Goal: Information Seeking & Learning: Learn about a topic

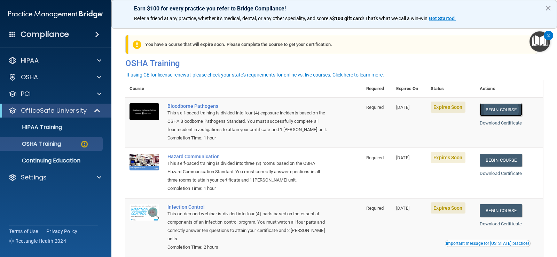
click at [501, 109] on link "Begin Course" at bounding box center [501, 109] width 43 height 13
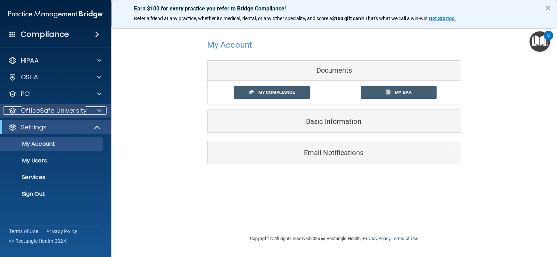
click at [61, 113] on p "OfficeSafe University" at bounding box center [54, 111] width 66 height 8
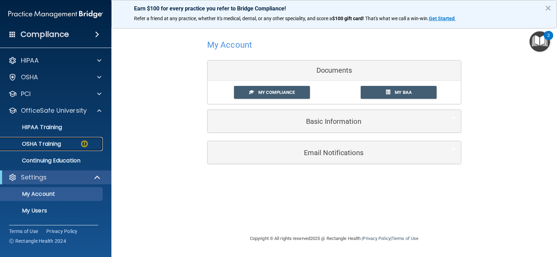
click at [56, 145] on p "OSHA Training" at bounding box center [33, 144] width 56 height 7
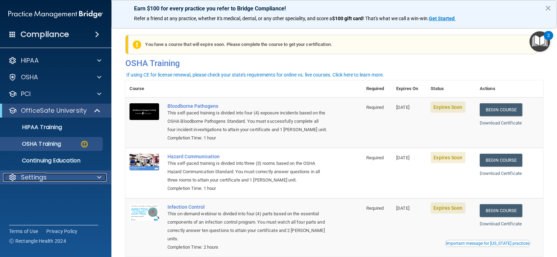
click at [42, 180] on p "Settings" at bounding box center [34, 177] width 26 height 8
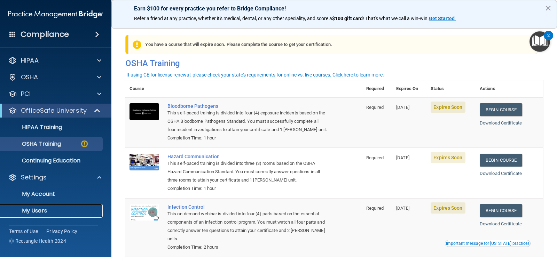
click at [46, 209] on p "My Users" at bounding box center [52, 211] width 95 height 7
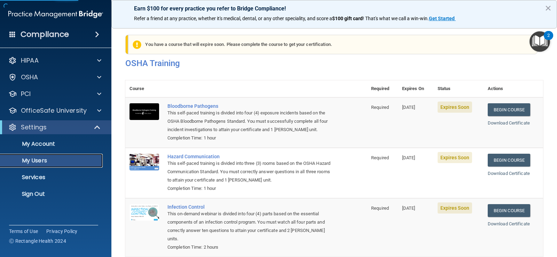
select select "20"
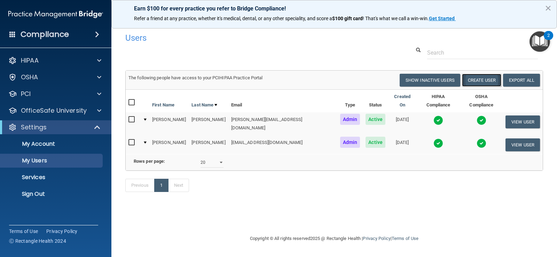
click at [491, 80] on button "Create User" at bounding box center [481, 80] width 39 height 13
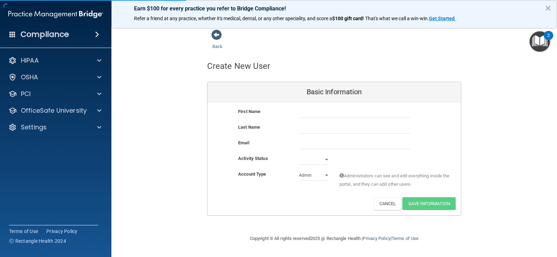
drag, startPoint x: 329, startPoint y: 105, endPoint x: 328, endPoint y: 110, distance: 5.3
click at [329, 108] on div "First Name Last Name Email Activity Status Active Inactive Account Type Practic…" at bounding box center [335, 158] width 254 height 113
click at [327, 110] on input "text" at bounding box center [354, 113] width 111 height 10
type input "Lisbet"
click at [321, 126] on input "text" at bounding box center [354, 128] width 111 height 10
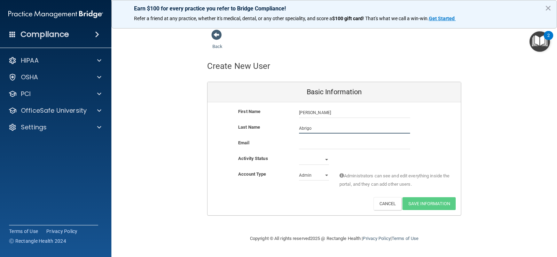
type input "Abrigo"
click at [327, 161] on select "Active Inactive" at bounding box center [314, 160] width 30 height 10
select select "active"
click at [299, 155] on select "Active Inactive" at bounding box center [314, 160] width 30 height 10
click at [327, 174] on select "Admin Member" at bounding box center [314, 175] width 30 height 10
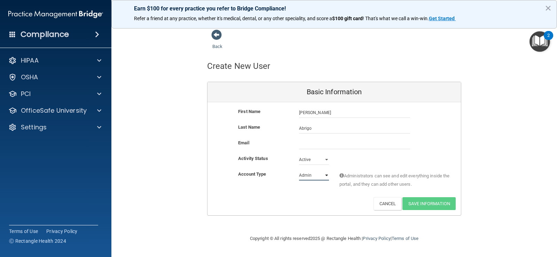
select select "practice_member"
click at [299, 170] on select "Admin Member" at bounding box center [314, 175] width 30 height 10
click at [314, 143] on input "email" at bounding box center [354, 144] width 111 height 10
click at [321, 140] on input "email" at bounding box center [354, 144] width 111 height 10
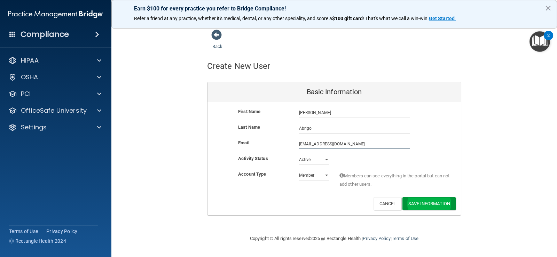
type input "lisbetabrigo@icloud.com"
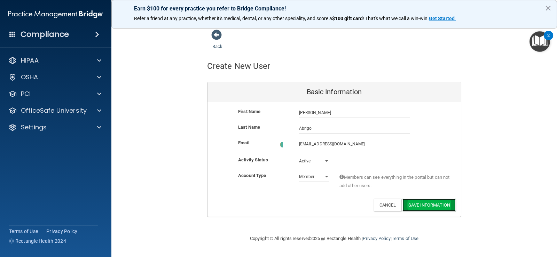
click at [436, 204] on button "Save Information" at bounding box center [429, 205] width 53 height 13
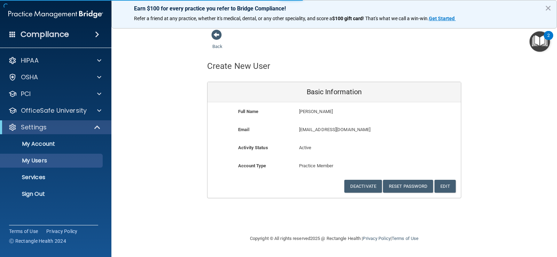
select select "20"
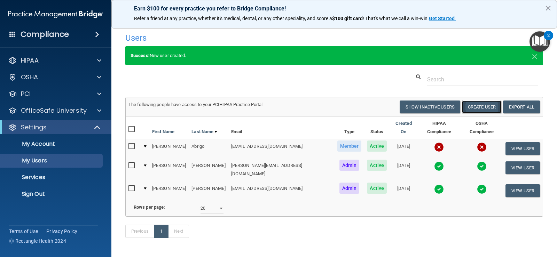
click at [483, 107] on button "Create User" at bounding box center [481, 107] width 39 height 13
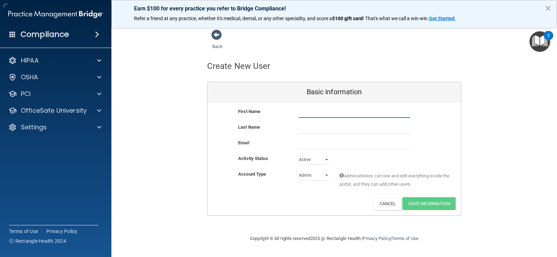
click at [314, 115] on input "text" at bounding box center [354, 113] width 111 height 10
type input "Kim"
click at [316, 125] on input "text" at bounding box center [354, 128] width 111 height 10
type input "Gandhi"
click at [317, 150] on div "Email" at bounding box center [335, 147] width 254 height 16
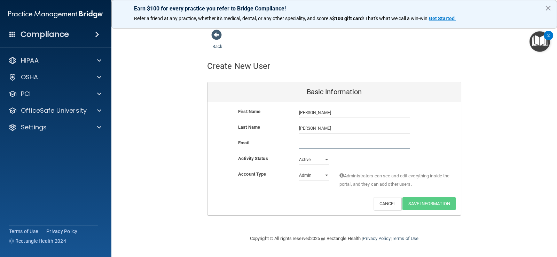
click at [317, 147] on input "email" at bounding box center [354, 144] width 111 height 10
type input "kgandhi@aol.com"
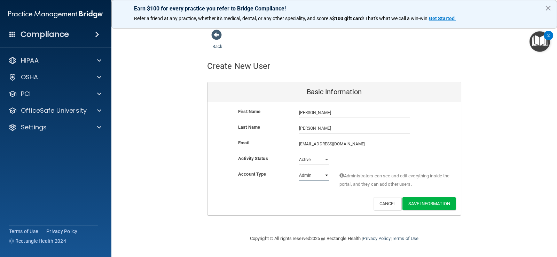
click at [326, 174] on select "Admin Member" at bounding box center [314, 175] width 30 height 10
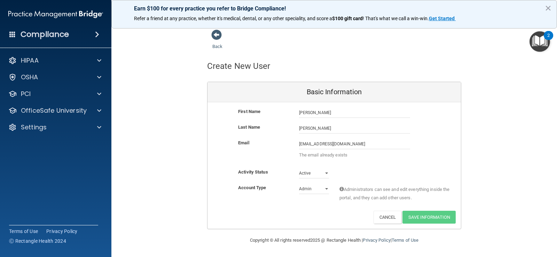
click at [361, 166] on div "Email kgandhi@aol.com kgandhi@aol.com The email already exists" at bounding box center [335, 153] width 254 height 29
click at [321, 176] on select "Active Inactive" at bounding box center [314, 173] width 30 height 10
click at [325, 190] on select "Admin Member" at bounding box center [314, 189] width 30 height 10
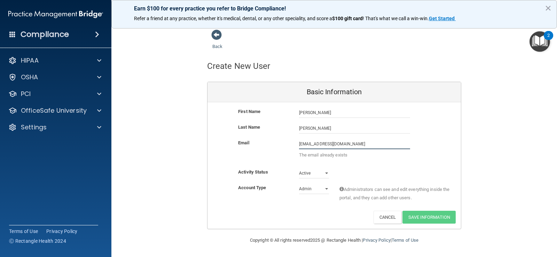
click at [347, 144] on input "kgandhi@aol.com" at bounding box center [354, 144] width 111 height 10
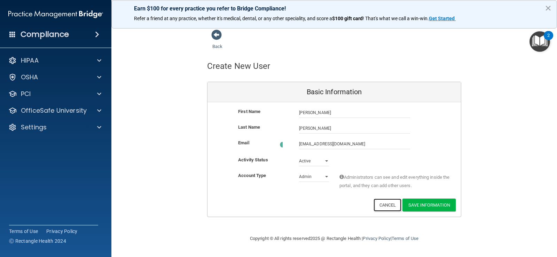
click at [388, 221] on div "Back Create New User Basic Information First Name Kim Gandhi Kim Last Name Gand…" at bounding box center [334, 128] width 418 height 199
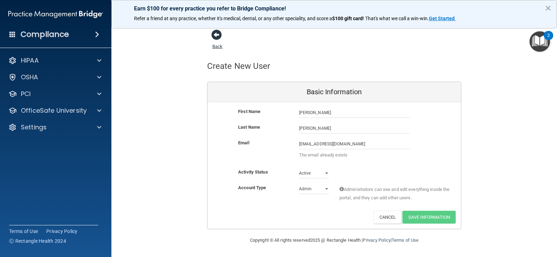
click at [218, 39] on span at bounding box center [216, 35] width 10 height 10
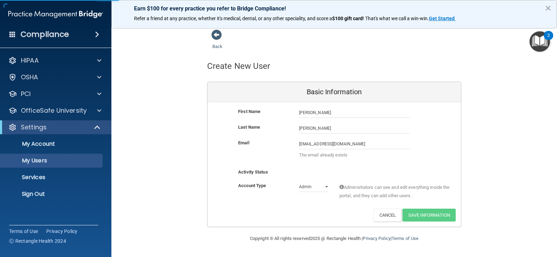
select select "20"
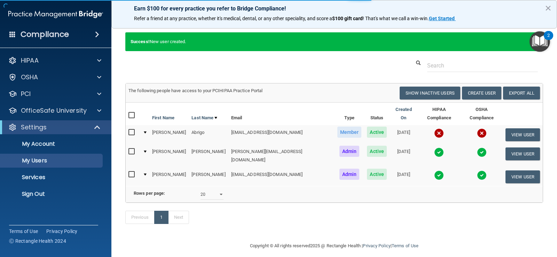
scroll to position [20, 0]
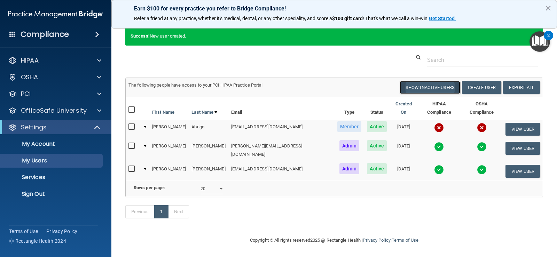
click at [431, 89] on button "Show Inactive Users" at bounding box center [430, 87] width 61 height 13
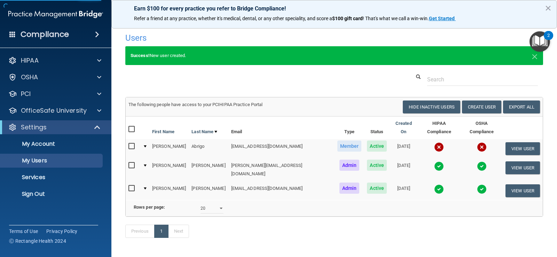
select select "20"
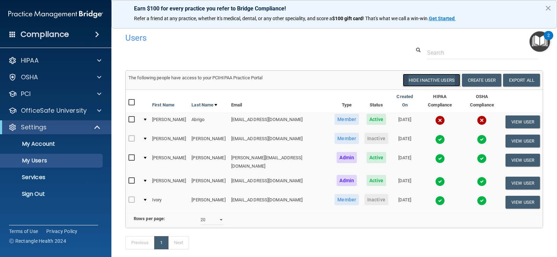
click at [445, 79] on button "Hide Inactive Users" at bounding box center [431, 80] width 57 height 13
select select "20"
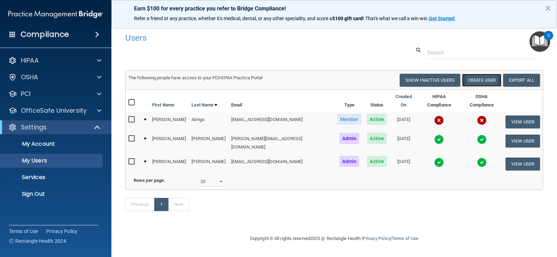
click at [476, 83] on button "Create User" at bounding box center [481, 80] width 39 height 13
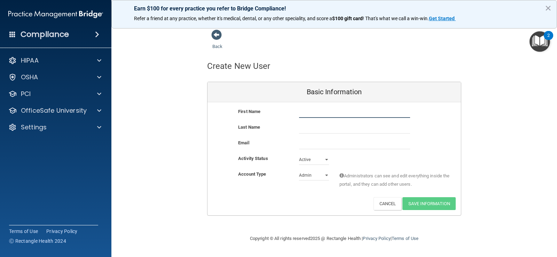
click at [356, 113] on input "text" at bounding box center [354, 113] width 111 height 10
type input "[PERSON_NAME]"
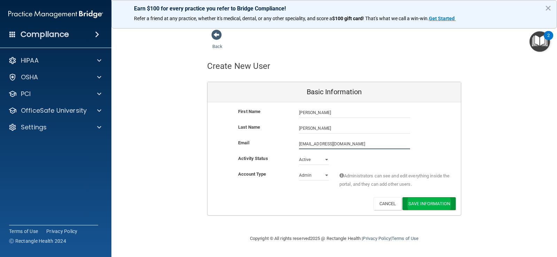
type input "[EMAIL_ADDRESS][DOMAIN_NAME]"
click at [422, 206] on button "Save Information" at bounding box center [429, 204] width 53 height 13
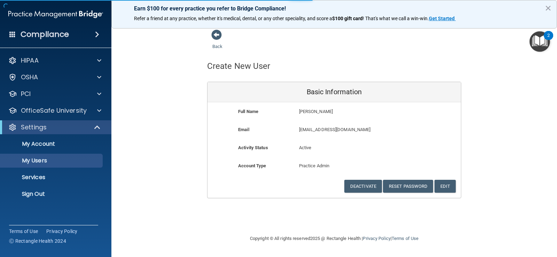
select select "20"
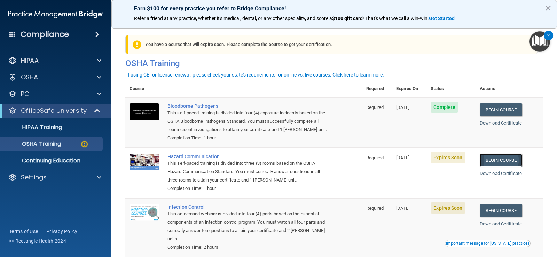
click at [494, 160] on link "Begin Course" at bounding box center [501, 160] width 43 height 13
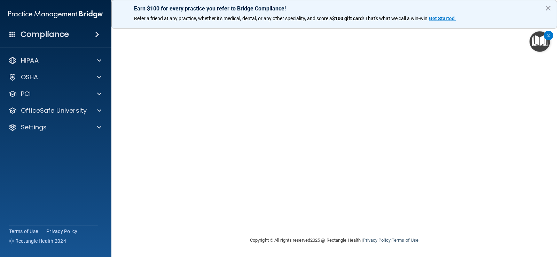
scroll to position [5, 0]
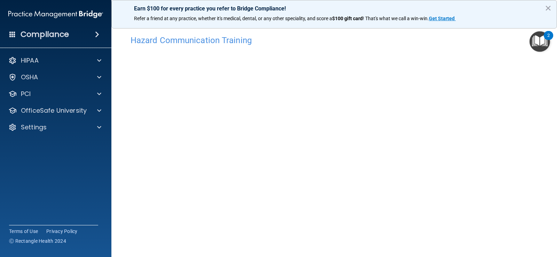
click at [528, 143] on div "Hazard Communication Training This course doesn’t expire until [DATE]. Are you …" at bounding box center [334, 160] width 418 height 257
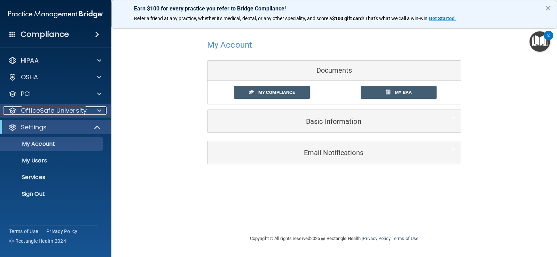
click at [76, 111] on p "OfficeSafe University" at bounding box center [54, 111] width 66 height 8
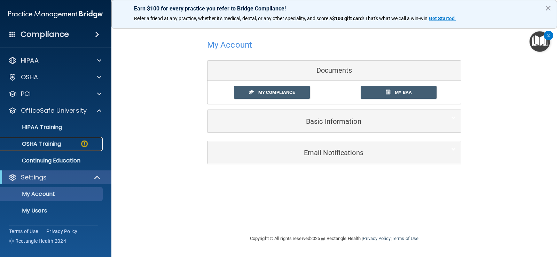
click at [70, 140] on link "OSHA Training" at bounding box center [48, 144] width 110 height 14
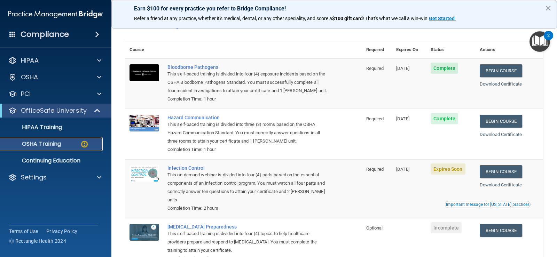
scroll to position [18, 0]
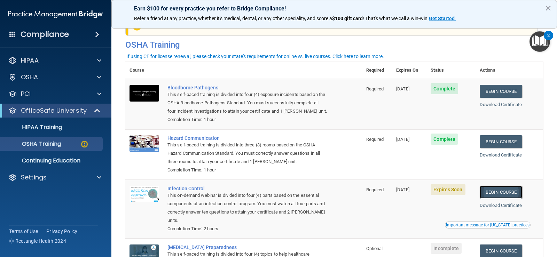
click at [511, 194] on link "Begin Course" at bounding box center [501, 192] width 43 height 13
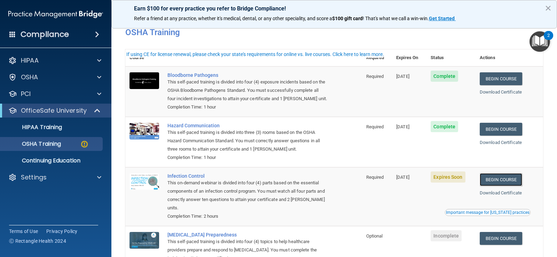
scroll to position [53, 0]
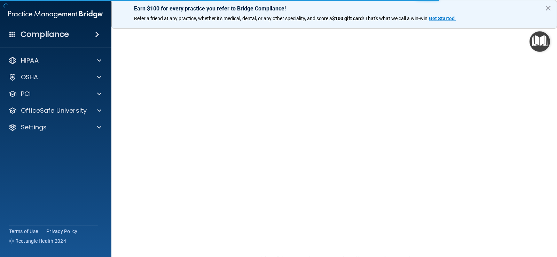
scroll to position [35, 0]
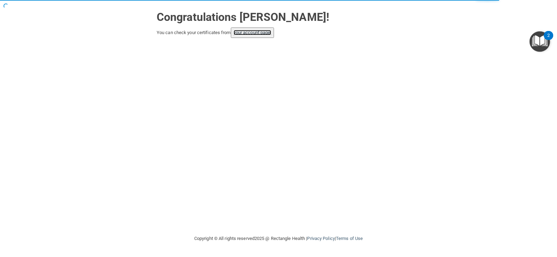
click at [263, 34] on link "your account page!" at bounding box center [253, 32] width 38 height 5
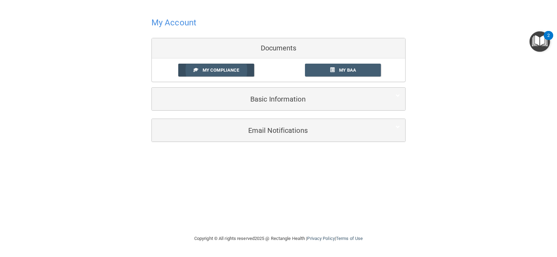
click at [220, 72] on span "My Compliance" at bounding box center [221, 70] width 37 height 5
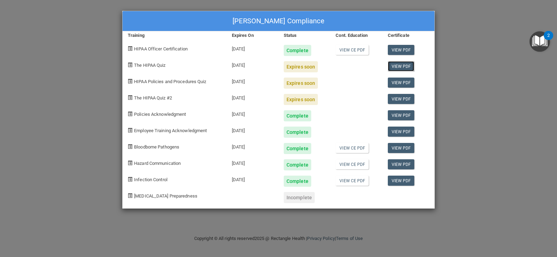
click at [404, 67] on link "View PDF" at bounding box center [401, 66] width 27 height 10
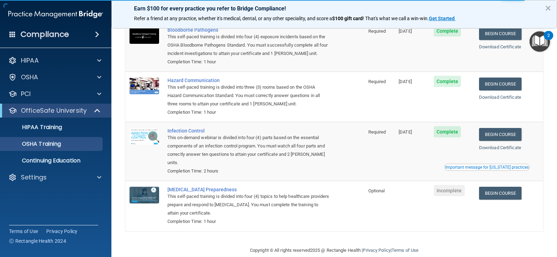
scroll to position [69, 0]
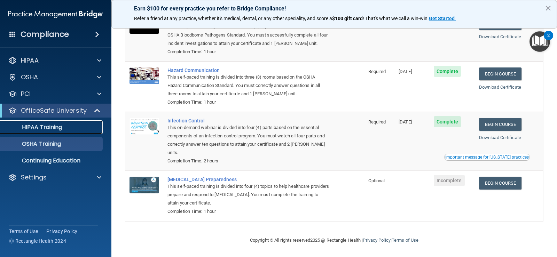
click at [58, 128] on p "HIPAA Training" at bounding box center [33, 127] width 57 height 7
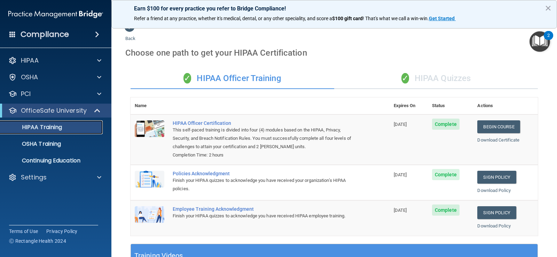
scroll to position [2, 0]
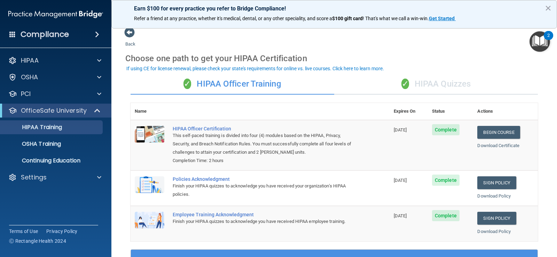
click at [435, 85] on div "✓ HIPAA Quizzes" at bounding box center [436, 84] width 204 height 21
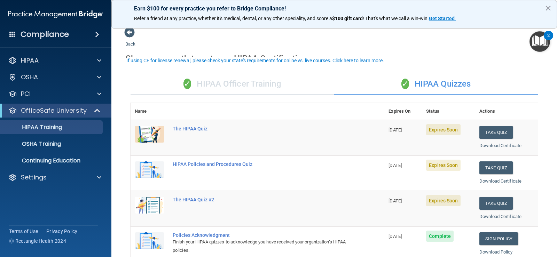
scroll to position [37, 0]
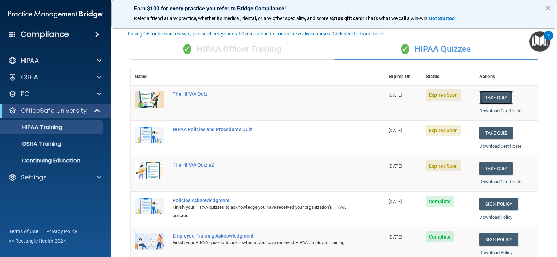
click at [491, 98] on button "Take Quiz" at bounding box center [496, 97] width 33 height 13
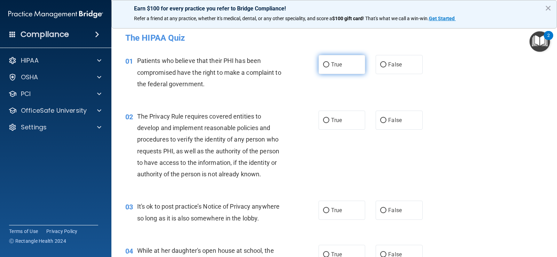
click at [324, 64] on input "True" at bounding box center [326, 64] width 6 height 5
radio input "true"
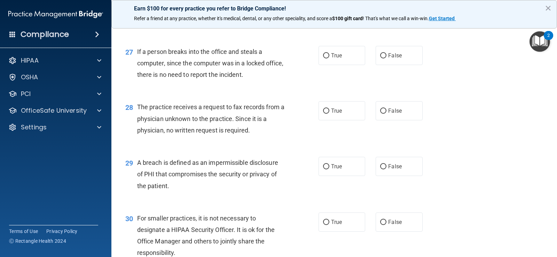
scroll to position [1584, 0]
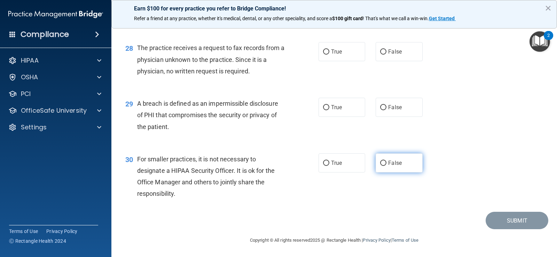
click at [382, 164] on input "False" at bounding box center [383, 163] width 6 height 5
radio input "true"
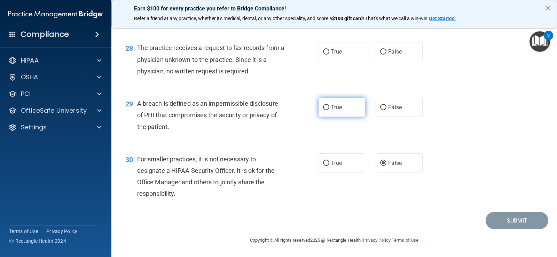
click at [331, 107] on span "True" at bounding box center [336, 107] width 11 height 7
click at [329, 107] on input "True" at bounding box center [326, 107] width 6 height 5
radio input "true"
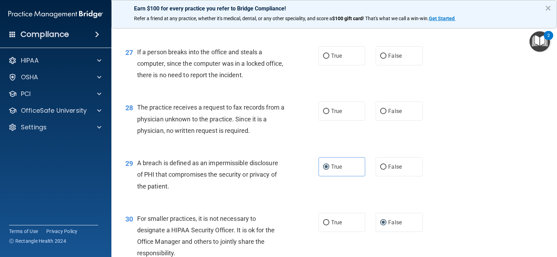
scroll to position [1514, 0]
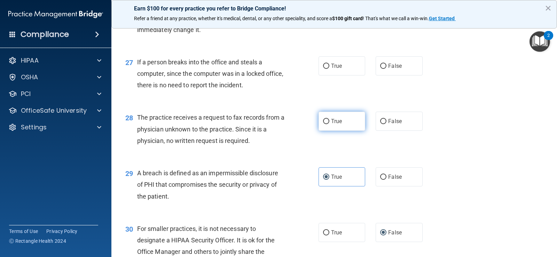
click at [328, 121] on label "True" at bounding box center [342, 121] width 47 height 19
click at [328, 121] on input "True" at bounding box center [326, 121] width 6 height 5
radio input "true"
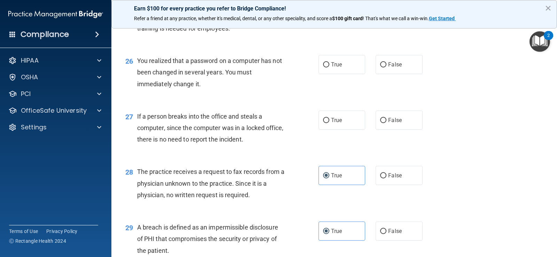
scroll to position [1445, 0]
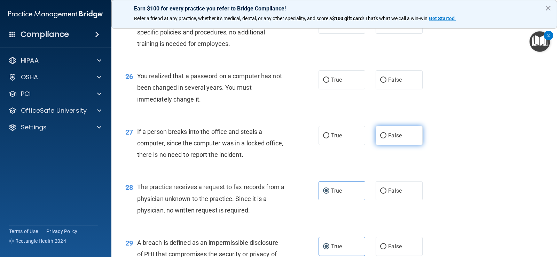
click at [380, 137] on input "False" at bounding box center [383, 135] width 6 height 5
radio input "true"
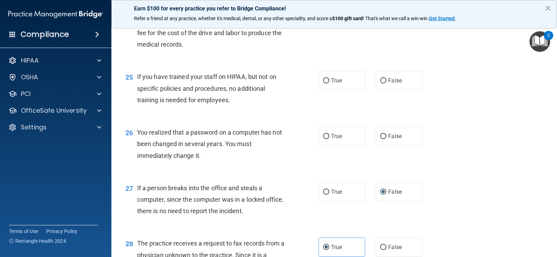
scroll to position [1375, 0]
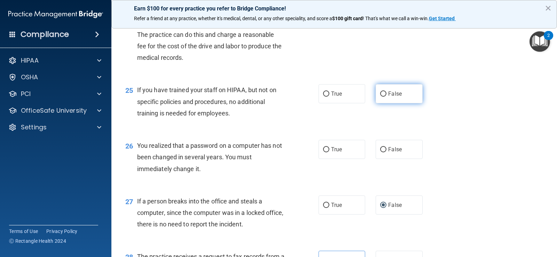
click at [384, 94] on label "False" at bounding box center [399, 93] width 47 height 19
click at [384, 94] on input "False" at bounding box center [383, 94] width 6 height 5
radio input "true"
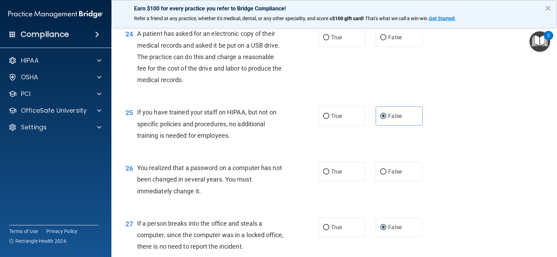
scroll to position [1340, 0]
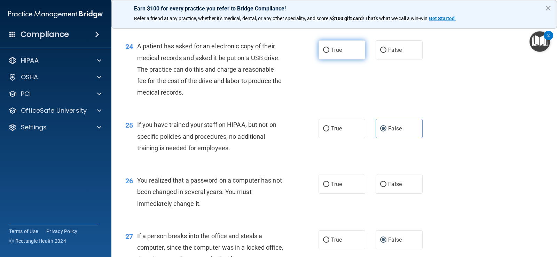
click at [326, 53] on input "True" at bounding box center [326, 50] width 6 height 5
radio input "true"
click at [389, 187] on span "False" at bounding box center [395, 184] width 14 height 7
click at [387, 187] on input "False" at bounding box center [383, 184] width 6 height 5
radio input "true"
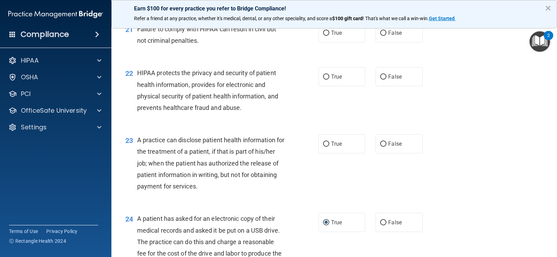
scroll to position [1166, 0]
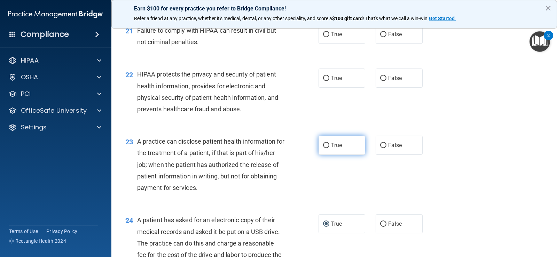
click at [337, 147] on span "True" at bounding box center [336, 145] width 11 height 7
click at [330, 147] on input "True" at bounding box center [326, 145] width 6 height 5
radio input "true"
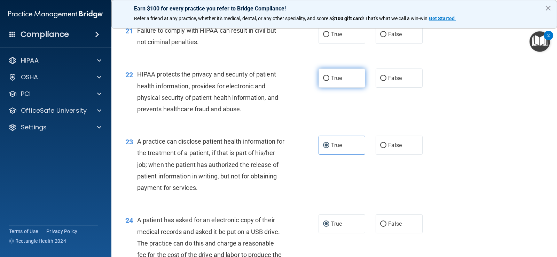
click at [340, 77] on label "True" at bounding box center [342, 78] width 47 height 19
click at [330, 77] on input "True" at bounding box center [326, 78] width 6 height 5
radio input "true"
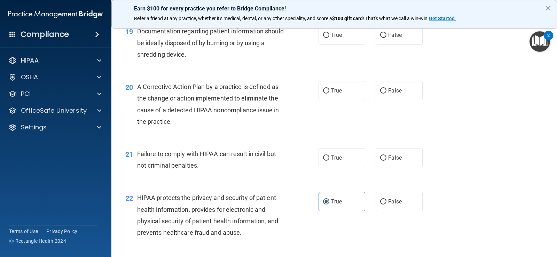
scroll to position [1027, 0]
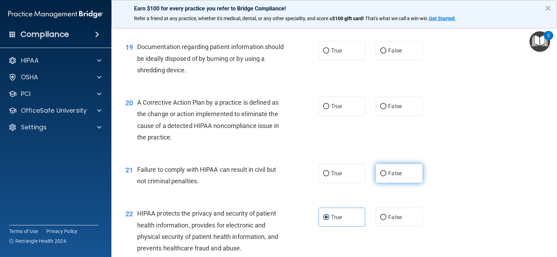
click at [383, 176] on input "False" at bounding box center [383, 173] width 6 height 5
radio input "true"
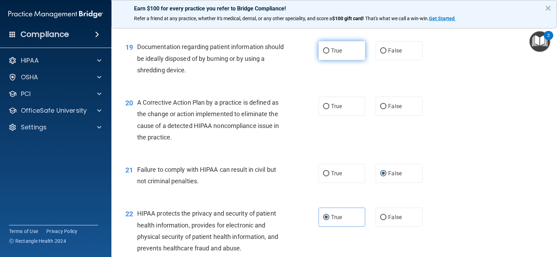
click at [334, 54] on span "True" at bounding box center [336, 50] width 11 height 7
click at [330, 54] on input "True" at bounding box center [326, 50] width 6 height 5
radio input "true"
click at [339, 106] on span "True" at bounding box center [336, 106] width 11 height 7
click at [330, 106] on input "True" at bounding box center [326, 106] width 6 height 5
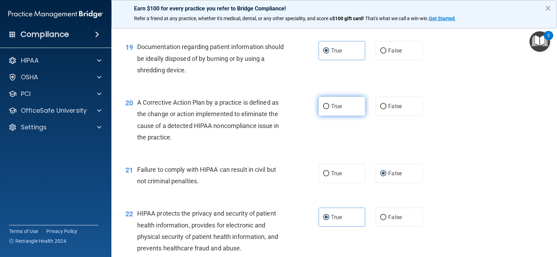
radio input "true"
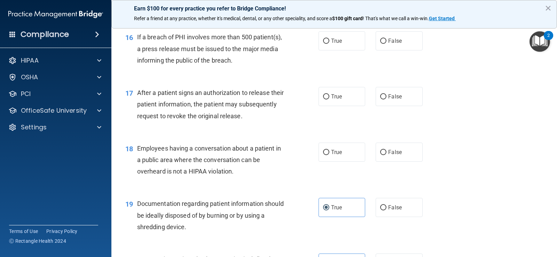
scroll to position [852, 0]
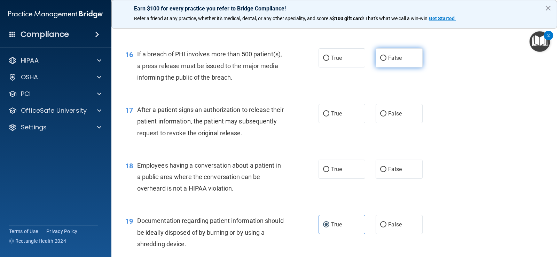
click at [388, 59] on span "False" at bounding box center [395, 58] width 14 height 7
click at [387, 59] on input "False" at bounding box center [383, 58] width 6 height 5
radio input "true"
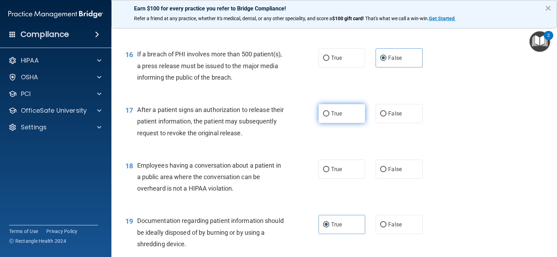
click at [341, 115] on label "True" at bounding box center [342, 113] width 47 height 19
click at [330, 115] on input "True" at bounding box center [326, 113] width 6 height 5
radio input "true"
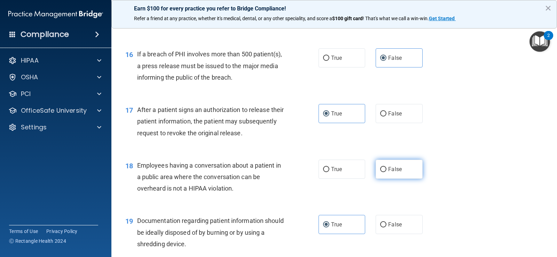
click at [388, 172] on span "False" at bounding box center [395, 169] width 14 height 7
click at [386, 172] on input "False" at bounding box center [383, 169] width 6 height 5
radio input "true"
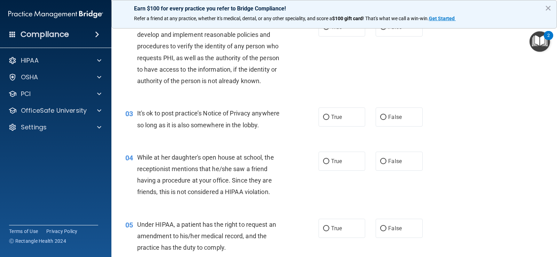
scroll to position [105, 0]
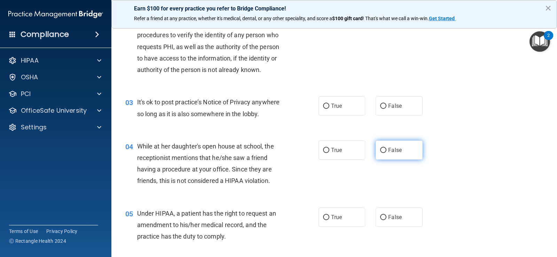
click at [385, 151] on label "False" at bounding box center [399, 150] width 47 height 19
click at [385, 151] on input "False" at bounding box center [383, 150] width 6 height 5
radio input "true"
drag, startPoint x: 333, startPoint y: 108, endPoint x: 311, endPoint y: 126, distance: 28.2
click at [332, 108] on span "True" at bounding box center [336, 106] width 11 height 7
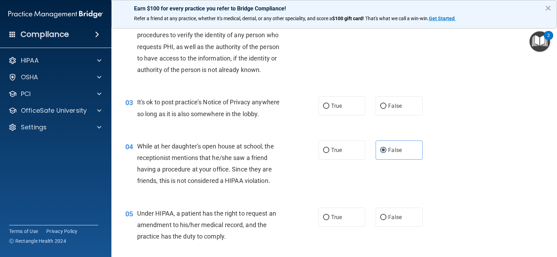
click at [330, 108] on input "True" at bounding box center [326, 106] width 6 height 5
radio input "true"
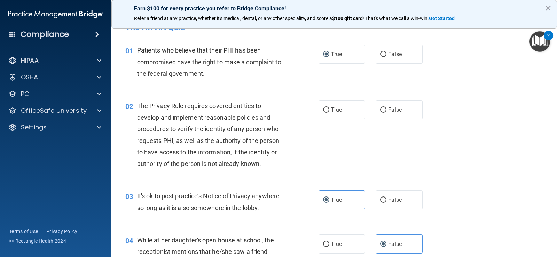
scroll to position [0, 0]
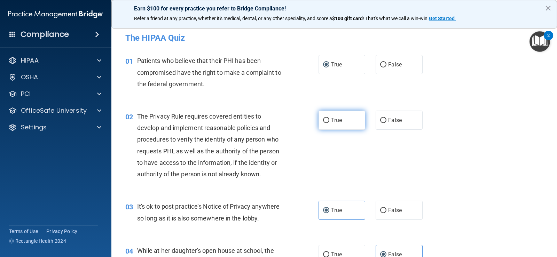
drag, startPoint x: 335, startPoint y: 116, endPoint x: 331, endPoint y: 119, distance: 4.7
click at [335, 117] on label "True" at bounding box center [342, 120] width 47 height 19
click at [330, 118] on input "True" at bounding box center [326, 120] width 6 height 5
radio input "true"
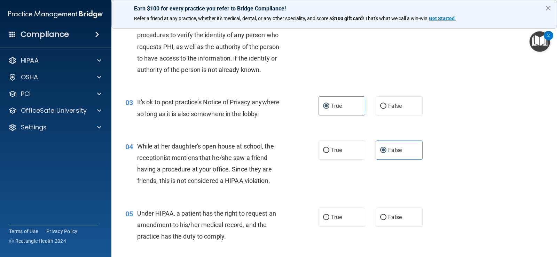
scroll to position [139, 0]
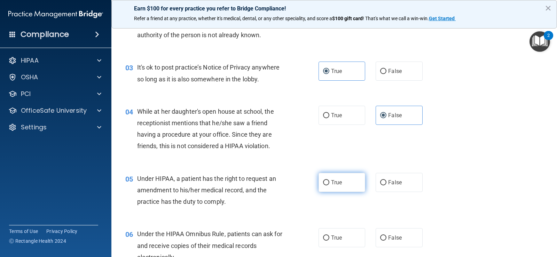
click at [331, 183] on span "True" at bounding box center [336, 182] width 11 height 7
click at [329, 183] on input "True" at bounding box center [326, 182] width 6 height 5
radio input "true"
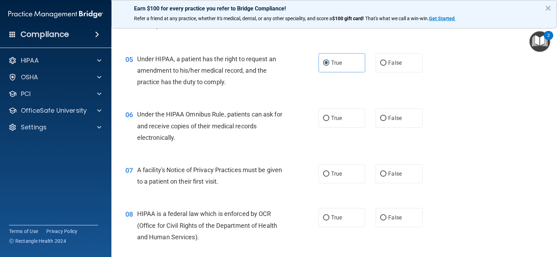
scroll to position [279, 0]
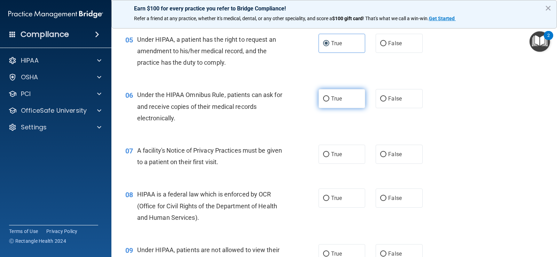
click at [334, 99] on span "True" at bounding box center [336, 98] width 11 height 7
click at [330, 99] on input "True" at bounding box center [326, 99] width 6 height 5
radio input "true"
click at [333, 157] on span "True" at bounding box center [336, 154] width 11 height 7
click at [330, 157] on input "True" at bounding box center [326, 154] width 6 height 5
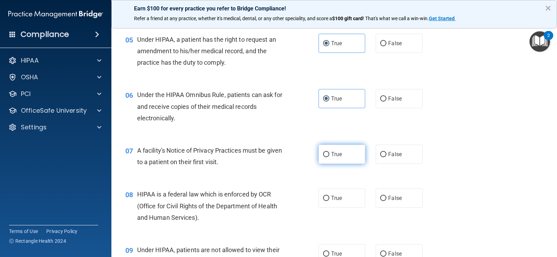
radio input "true"
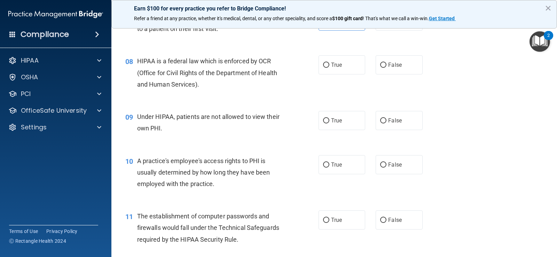
scroll to position [418, 0]
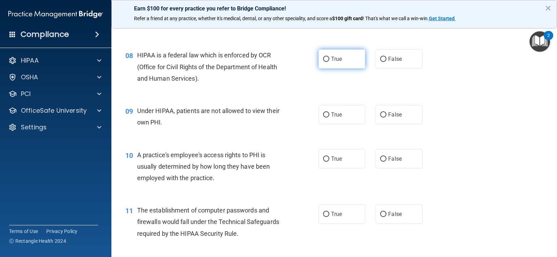
click at [334, 63] on label "True" at bounding box center [342, 58] width 47 height 19
click at [330, 62] on input "True" at bounding box center [326, 59] width 6 height 5
radio input "true"
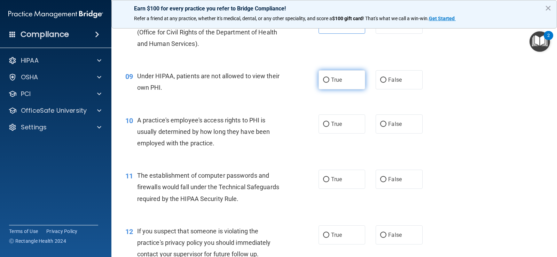
click at [332, 82] on span "True" at bounding box center [336, 80] width 11 height 7
click at [330, 82] on input "True" at bounding box center [326, 80] width 6 height 5
radio input "true"
click at [380, 80] on input "False" at bounding box center [383, 80] width 6 height 5
radio input "true"
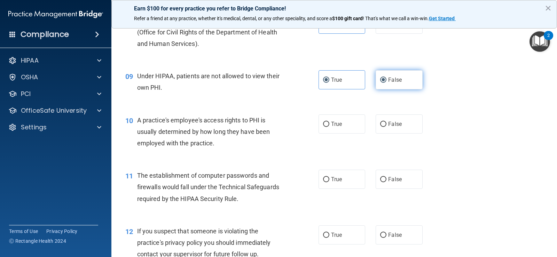
radio input "false"
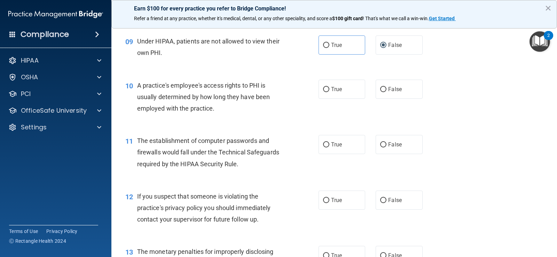
scroll to position [523, 0]
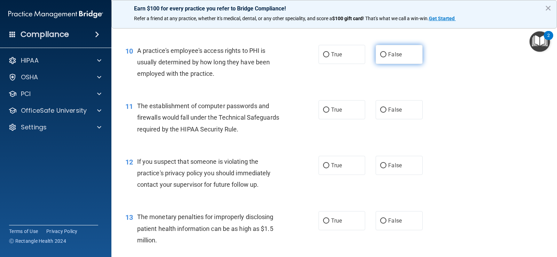
click at [389, 53] on span "False" at bounding box center [395, 54] width 14 height 7
click at [387, 53] on input "False" at bounding box center [383, 54] width 6 height 5
radio input "true"
click at [329, 111] on label "True" at bounding box center [342, 109] width 47 height 19
click at [329, 111] on input "True" at bounding box center [326, 110] width 6 height 5
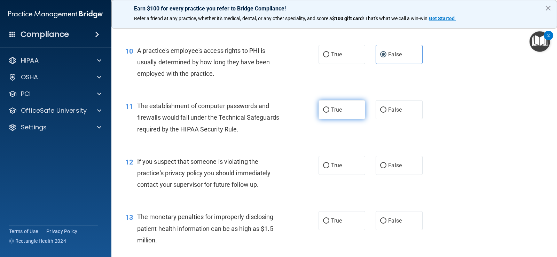
radio input "true"
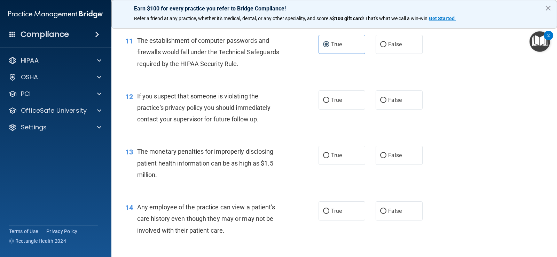
scroll to position [592, 0]
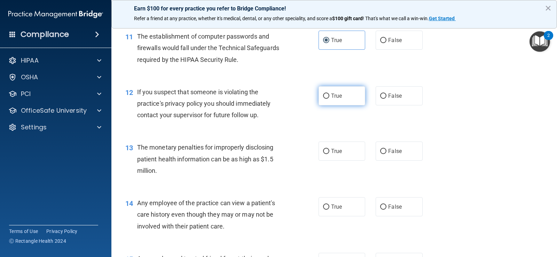
click at [324, 94] on input "True" at bounding box center [326, 96] width 6 height 5
radio input "true"
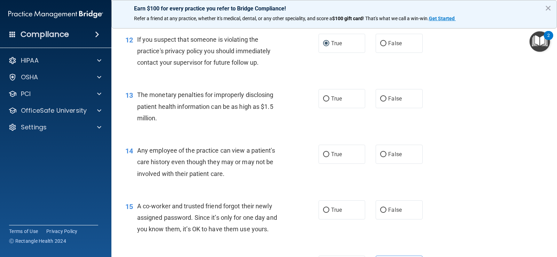
scroll to position [662, 0]
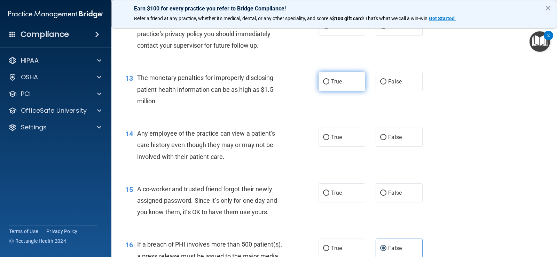
click at [341, 84] on label "True" at bounding box center [342, 81] width 47 height 19
click at [330, 84] on input "True" at bounding box center [326, 81] width 6 height 5
radio input "true"
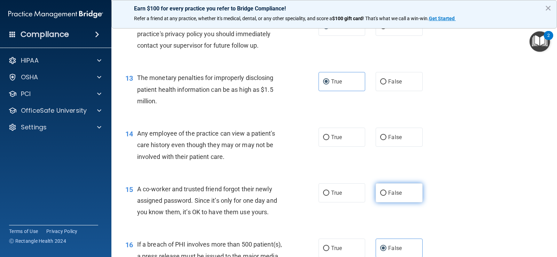
click at [392, 193] on span "False" at bounding box center [395, 193] width 14 height 7
click at [387, 193] on input "False" at bounding box center [383, 193] width 6 height 5
radio input "true"
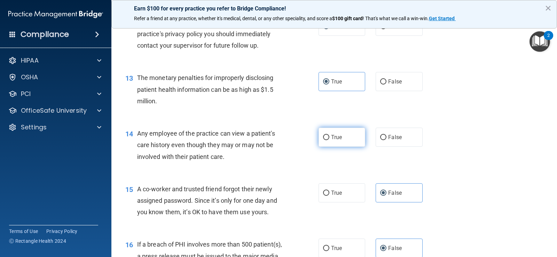
click at [340, 140] on span "True" at bounding box center [336, 137] width 11 height 7
click at [330, 140] on input "True" at bounding box center [326, 137] width 6 height 5
radio input "true"
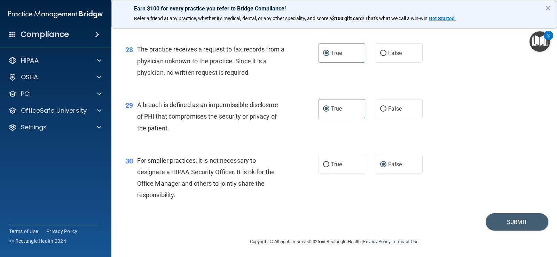
scroll to position [1584, 0]
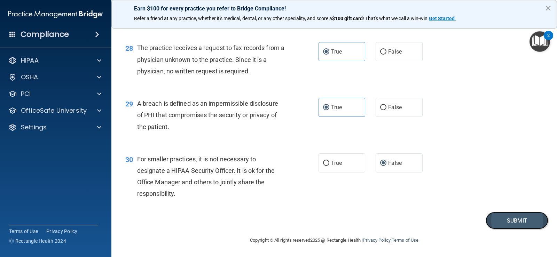
click at [504, 221] on button "Submit" at bounding box center [517, 221] width 63 height 18
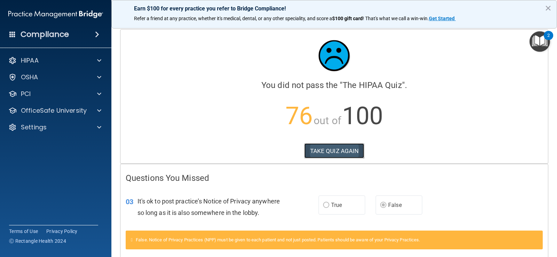
click at [326, 150] on button "TAKE QUIZ AGAIN" at bounding box center [334, 151] width 60 height 15
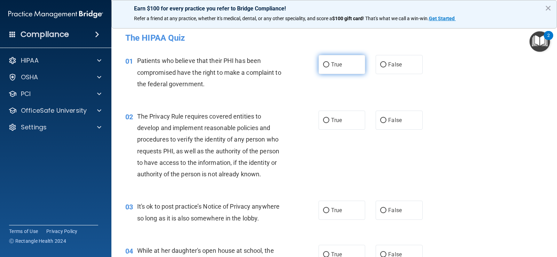
click at [325, 66] on input "True" at bounding box center [326, 64] width 6 height 5
radio input "true"
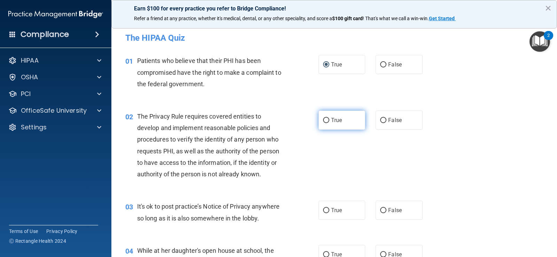
click at [328, 122] on label "True" at bounding box center [342, 120] width 47 height 19
click at [328, 122] on input "True" at bounding box center [326, 120] width 6 height 5
radio input "true"
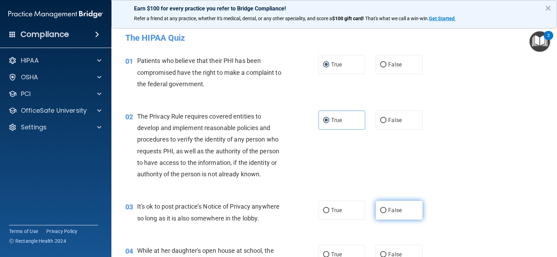
click at [388, 210] on span "False" at bounding box center [395, 210] width 14 height 7
click at [387, 210] on input "False" at bounding box center [383, 210] width 6 height 5
radio input "true"
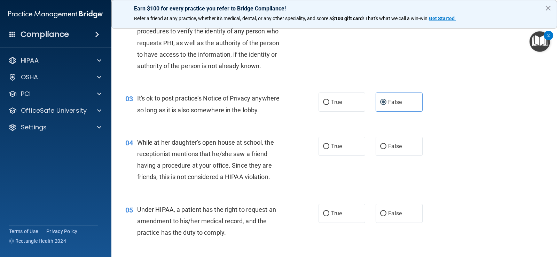
scroll to position [105, 0]
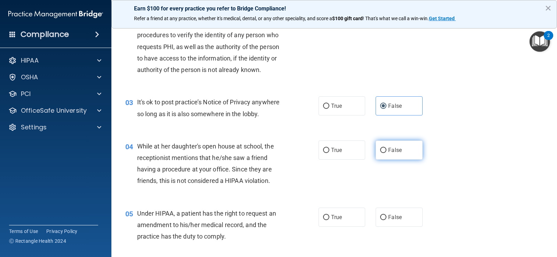
click at [388, 151] on span "False" at bounding box center [395, 150] width 14 height 7
click at [386, 151] on input "False" at bounding box center [383, 150] width 6 height 5
radio input "true"
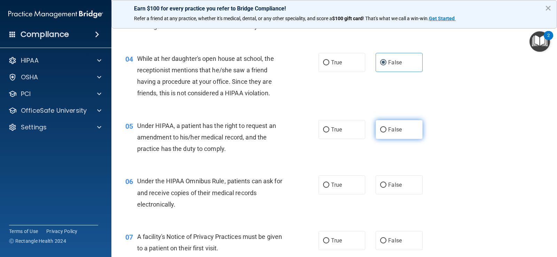
scroll to position [209, 0]
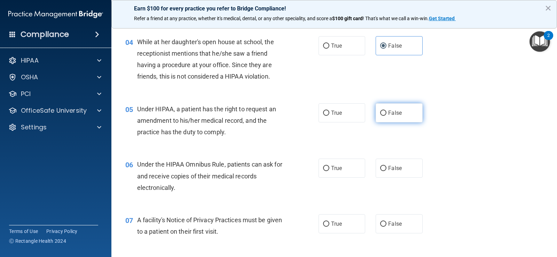
click at [388, 116] on span "False" at bounding box center [395, 113] width 14 height 7
click at [386, 116] on input "False" at bounding box center [383, 113] width 6 height 5
radio input "true"
click at [331, 170] on span "True" at bounding box center [336, 168] width 11 height 7
click at [330, 170] on input "True" at bounding box center [326, 168] width 6 height 5
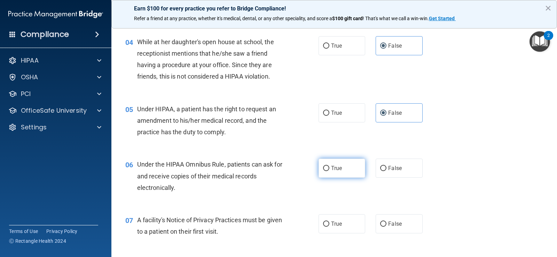
radio input "true"
drag, startPoint x: 333, startPoint y: 224, endPoint x: 339, endPoint y: 224, distance: 5.6
click at [335, 224] on span "True" at bounding box center [336, 224] width 11 height 7
click at [330, 224] on input "True" at bounding box center [326, 224] width 6 height 5
radio input "true"
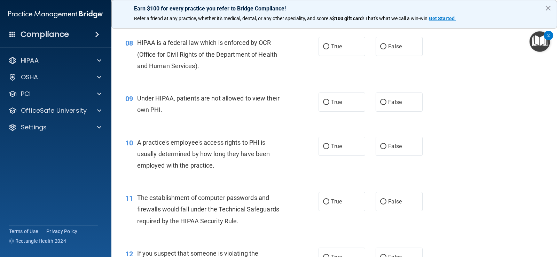
scroll to position [418, 0]
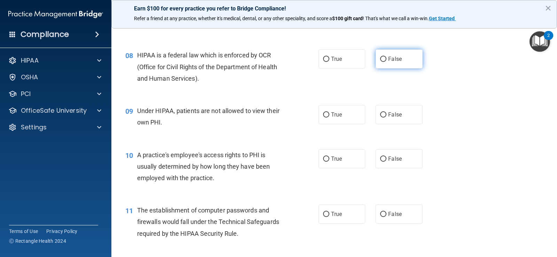
click at [383, 60] on input "False" at bounding box center [383, 59] width 6 height 5
radio input "true"
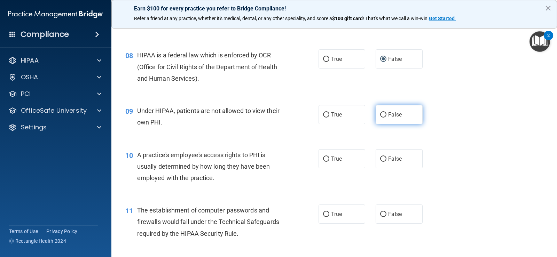
click at [383, 115] on input "False" at bounding box center [383, 115] width 6 height 5
radio input "true"
click at [327, 159] on label "True" at bounding box center [342, 158] width 47 height 19
click at [327, 159] on input "True" at bounding box center [326, 159] width 6 height 5
radio input "true"
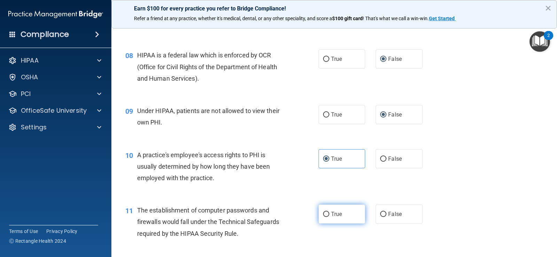
click at [324, 217] on input "True" at bounding box center [326, 214] width 6 height 5
radio input "true"
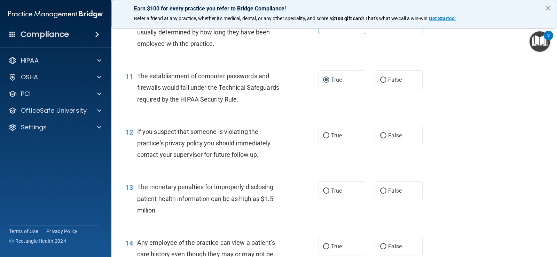
scroll to position [557, 0]
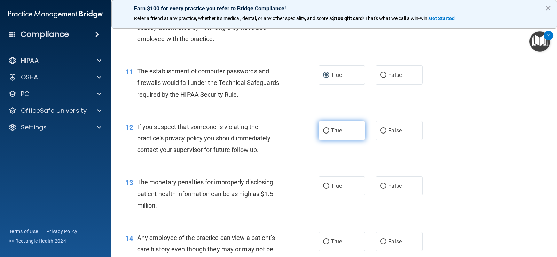
click at [326, 131] on input "True" at bounding box center [326, 131] width 6 height 5
radio input "true"
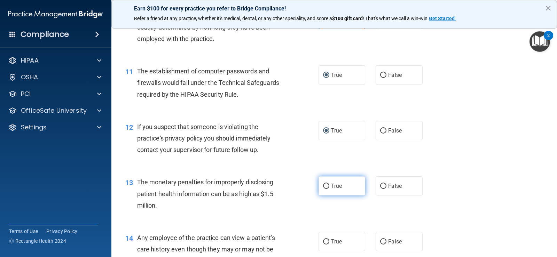
click at [325, 188] on input "True" at bounding box center [326, 186] width 6 height 5
radio input "true"
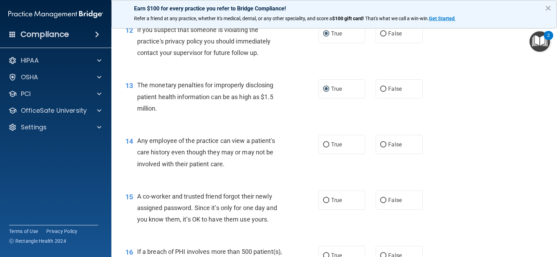
scroll to position [662, 0]
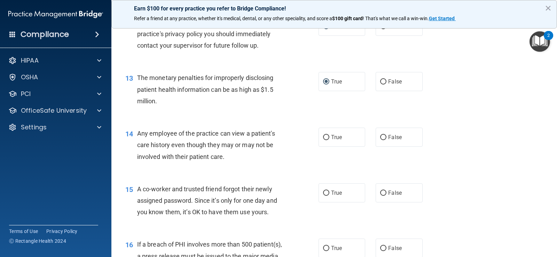
drag, startPoint x: 385, startPoint y: 140, endPoint x: 437, endPoint y: 158, distance: 55.4
click at [385, 140] on label "False" at bounding box center [399, 137] width 47 height 19
click at [385, 140] on input "False" at bounding box center [383, 137] width 6 height 5
radio input "true"
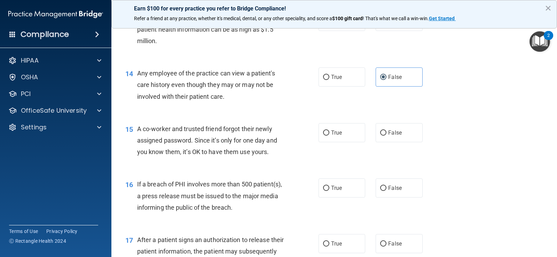
scroll to position [732, 0]
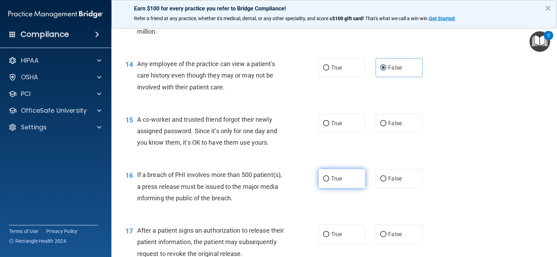
click at [331, 179] on span "True" at bounding box center [336, 179] width 11 height 7
click at [330, 179] on input "True" at bounding box center [326, 179] width 6 height 5
radio input "true"
drag, startPoint x: 386, startPoint y: 123, endPoint x: 423, endPoint y: 143, distance: 42.6
click at [388, 123] on span "False" at bounding box center [395, 123] width 14 height 7
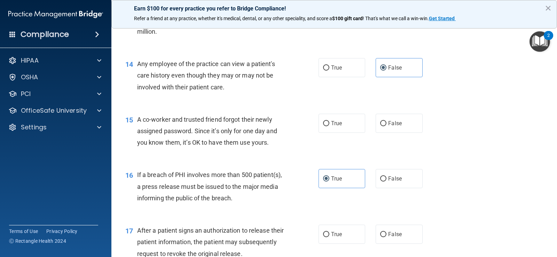
click at [386, 123] on input "False" at bounding box center [383, 123] width 6 height 5
radio input "true"
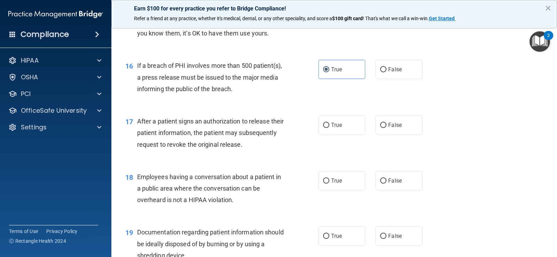
scroll to position [871, 0]
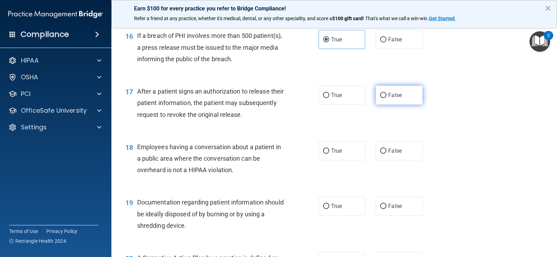
click at [400, 93] on label "False" at bounding box center [399, 95] width 47 height 19
click at [387, 93] on input "False" at bounding box center [383, 95] width 6 height 5
radio input "true"
click at [342, 155] on label "True" at bounding box center [342, 150] width 47 height 19
click at [330, 154] on input "True" at bounding box center [326, 151] width 6 height 5
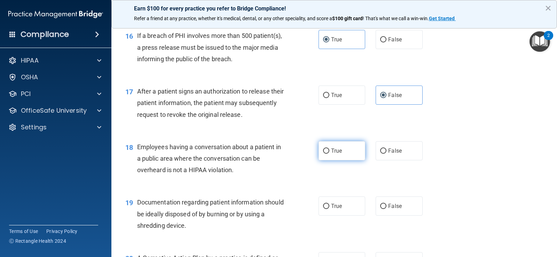
radio input "true"
click at [334, 207] on span "True" at bounding box center [336, 206] width 11 height 7
click at [330, 207] on input "True" at bounding box center [326, 206] width 6 height 5
radio input "true"
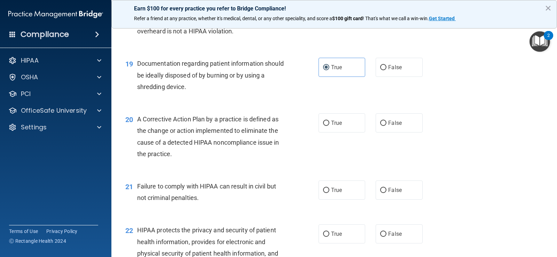
scroll to position [1010, 0]
click at [385, 124] on label "False" at bounding box center [399, 122] width 47 height 19
click at [385, 124] on input "False" at bounding box center [383, 123] width 6 height 5
radio input "true"
click at [332, 192] on span "True" at bounding box center [336, 190] width 11 height 7
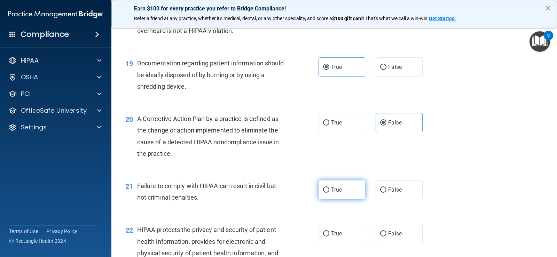
click at [330, 192] on input "True" at bounding box center [326, 190] width 6 height 5
radio input "true"
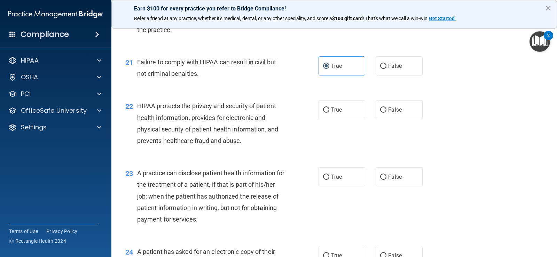
scroll to position [1150, 0]
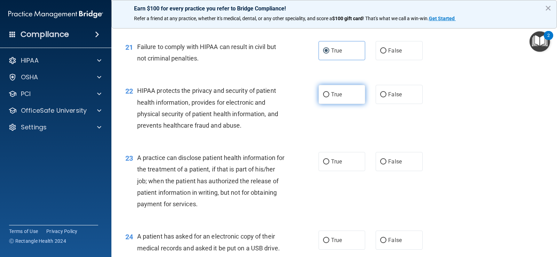
click at [331, 94] on span "True" at bounding box center [336, 94] width 11 height 7
click at [330, 94] on input "True" at bounding box center [326, 94] width 6 height 5
radio input "true"
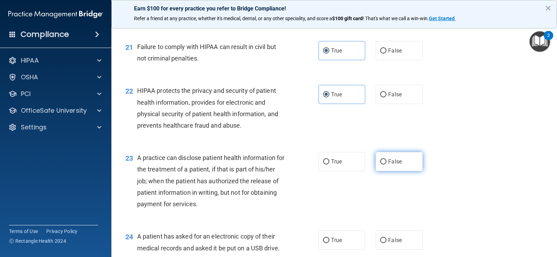
click at [387, 165] on label "False" at bounding box center [399, 161] width 47 height 19
click at [387, 165] on input "False" at bounding box center [383, 162] width 6 height 5
radio input "true"
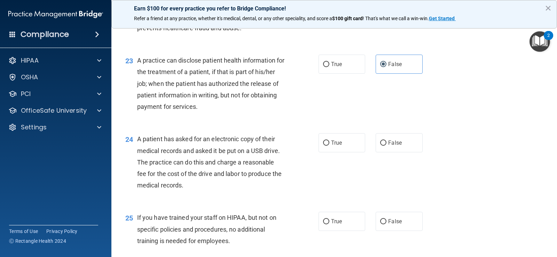
scroll to position [1254, 0]
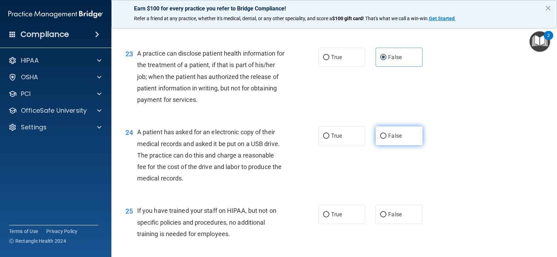
click at [388, 135] on span "False" at bounding box center [395, 136] width 14 height 7
click at [385, 135] on input "False" at bounding box center [383, 136] width 6 height 5
radio input "true"
click at [388, 215] on span "False" at bounding box center [395, 214] width 14 height 7
click at [387, 215] on input "False" at bounding box center [383, 215] width 6 height 5
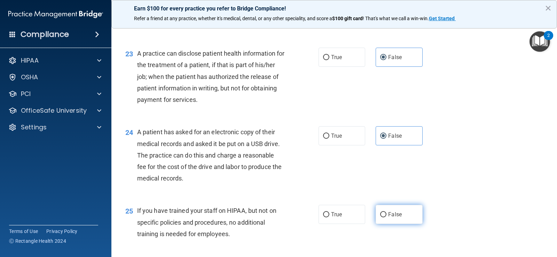
radio input "true"
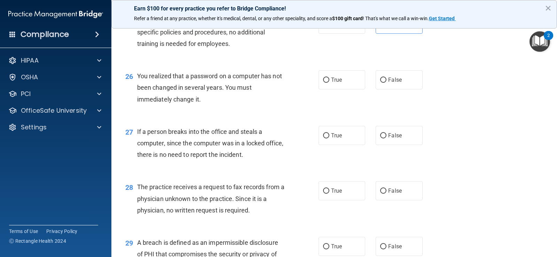
scroll to position [1463, 0]
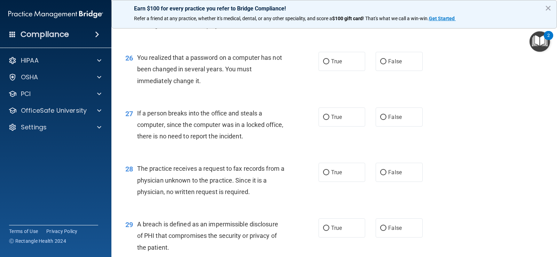
drag, startPoint x: 330, startPoint y: 173, endPoint x: 392, endPoint y: 187, distance: 62.9
click at [331, 173] on span "True" at bounding box center [336, 172] width 11 height 7
click at [331, 61] on span "True" at bounding box center [336, 61] width 11 height 7
click at [329, 61] on input "True" at bounding box center [326, 61] width 6 height 5
radio input "true"
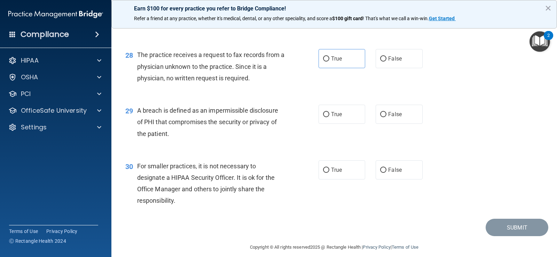
scroll to position [1584, 0]
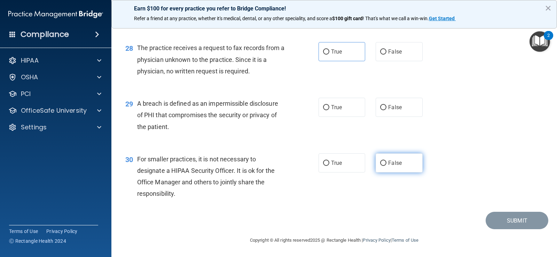
click at [388, 164] on span "False" at bounding box center [395, 163] width 14 height 7
click at [386, 164] on input "False" at bounding box center [383, 163] width 6 height 5
radio input "true"
click at [332, 111] on label "True" at bounding box center [342, 107] width 47 height 19
click at [330, 110] on input "True" at bounding box center [326, 107] width 6 height 5
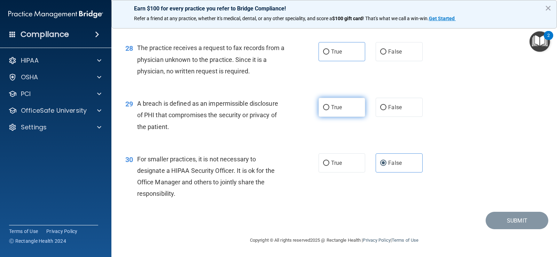
radio input "true"
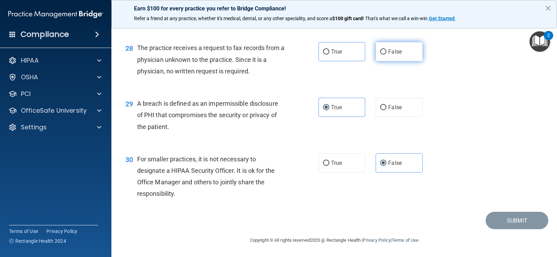
click at [388, 53] on span "False" at bounding box center [395, 51] width 14 height 7
click at [387, 53] on input "False" at bounding box center [383, 51] width 6 height 5
radio input "true"
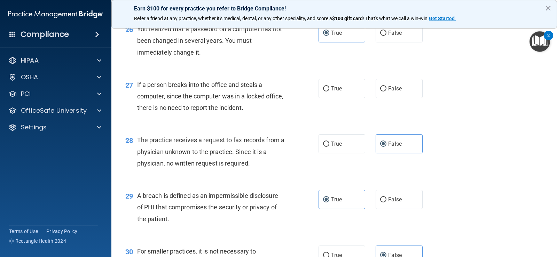
scroll to position [1480, 0]
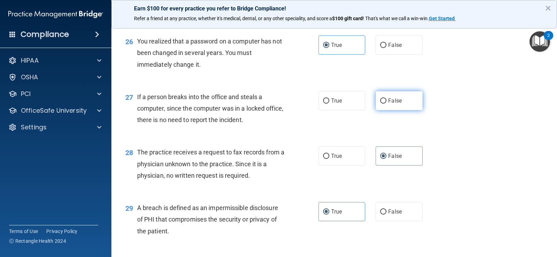
click at [388, 102] on span "False" at bounding box center [395, 101] width 14 height 7
click at [387, 102] on input "False" at bounding box center [383, 101] width 6 height 5
radio input "true"
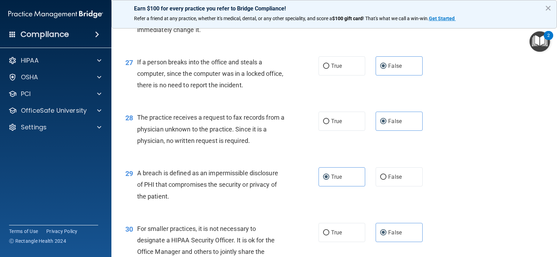
scroll to position [1584, 0]
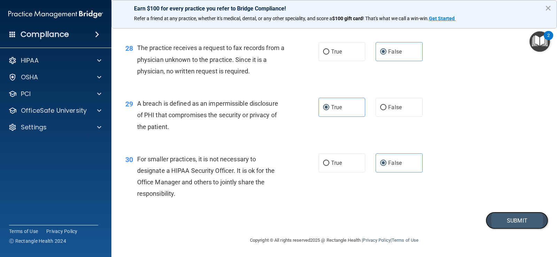
click at [520, 222] on button "Submit" at bounding box center [517, 221] width 63 height 18
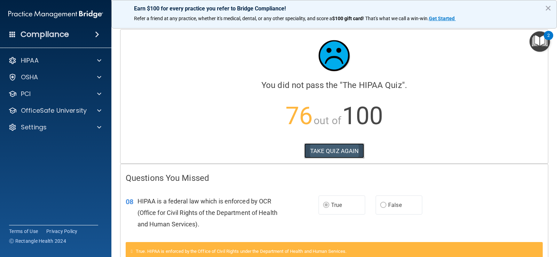
click at [334, 150] on button "TAKE QUIZ AGAIN" at bounding box center [334, 151] width 60 height 15
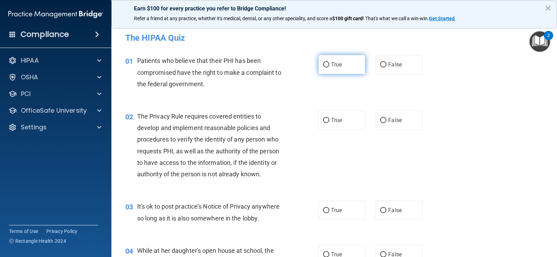
click at [334, 67] on span "True" at bounding box center [336, 64] width 11 height 7
click at [330, 67] on input "True" at bounding box center [326, 64] width 6 height 5
radio input "true"
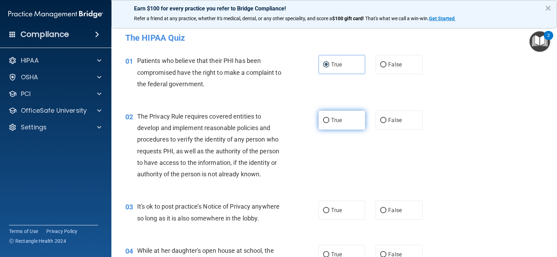
click at [335, 119] on span "True" at bounding box center [336, 120] width 11 height 7
click at [330, 119] on input "True" at bounding box center [326, 120] width 6 height 5
radio input "true"
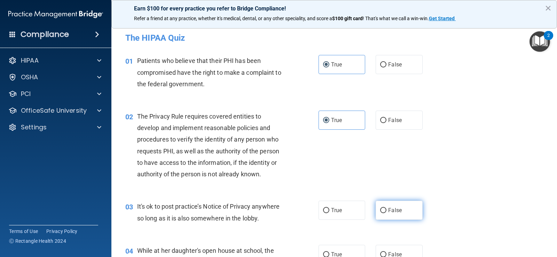
click at [388, 210] on span "False" at bounding box center [395, 210] width 14 height 7
click at [387, 210] on input "False" at bounding box center [383, 210] width 6 height 5
radio input "true"
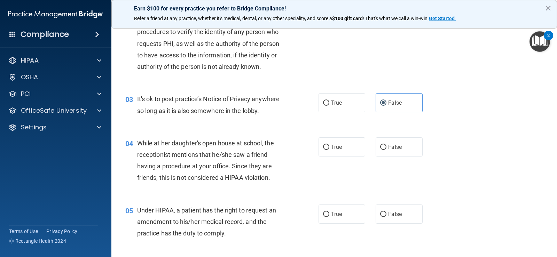
scroll to position [139, 0]
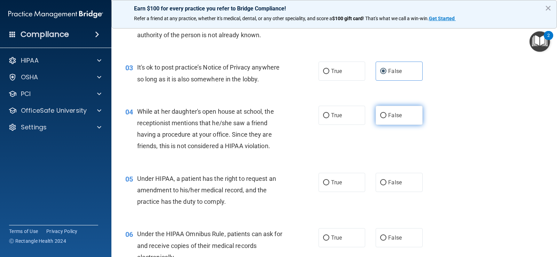
click at [394, 120] on label "False" at bounding box center [399, 115] width 47 height 19
click at [387, 118] on input "False" at bounding box center [383, 115] width 6 height 5
radio input "true"
click at [391, 183] on span "False" at bounding box center [395, 182] width 14 height 7
click at [387, 183] on input "False" at bounding box center [383, 182] width 6 height 5
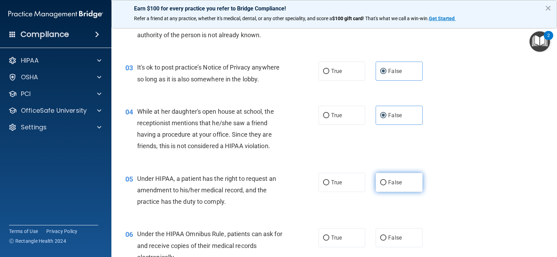
radio input "true"
drag, startPoint x: 332, startPoint y: 237, endPoint x: 358, endPoint y: 224, distance: 29.6
click at [332, 237] on span "True" at bounding box center [336, 238] width 11 height 7
click at [330, 237] on input "True" at bounding box center [326, 238] width 6 height 5
radio input "true"
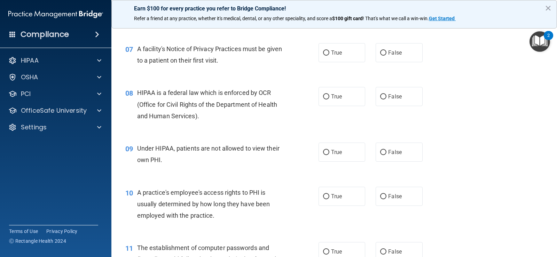
scroll to position [383, 0]
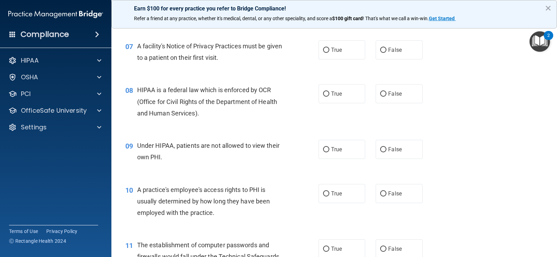
drag, startPoint x: 332, startPoint y: 53, endPoint x: 333, endPoint y: 80, distance: 27.9
click at [332, 53] on span "True" at bounding box center [336, 50] width 11 height 7
click at [330, 53] on input "True" at bounding box center [326, 50] width 6 height 5
radio input "true"
click at [333, 94] on span "True" at bounding box center [336, 94] width 11 height 7
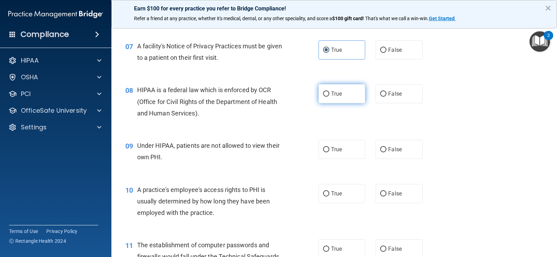
click at [330, 94] on input "True" at bounding box center [326, 94] width 6 height 5
radio input "true"
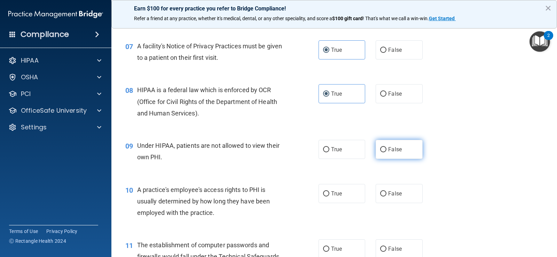
click at [393, 151] on span "False" at bounding box center [395, 149] width 14 height 7
click at [387, 151] on input "False" at bounding box center [383, 149] width 6 height 5
radio input "true"
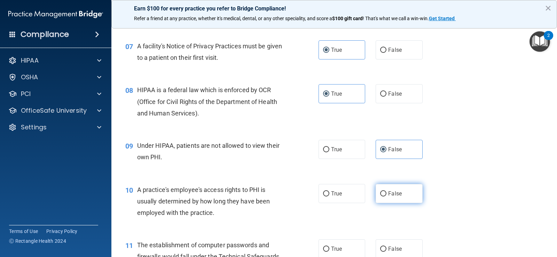
click at [391, 192] on span "False" at bounding box center [395, 194] width 14 height 7
click at [387, 192] on input "False" at bounding box center [383, 194] width 6 height 5
radio input "true"
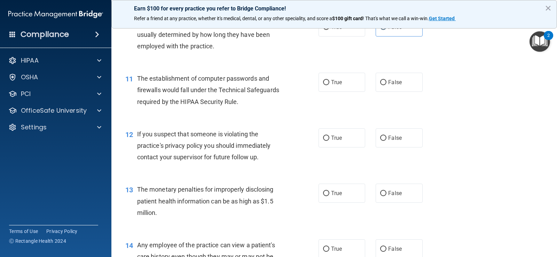
scroll to position [557, 0]
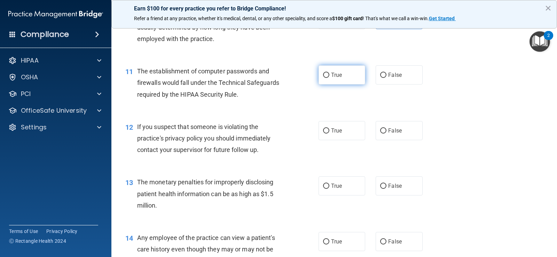
drag, startPoint x: 331, startPoint y: 69, endPoint x: 333, endPoint y: 73, distance: 4.4
click at [332, 69] on label "True" at bounding box center [342, 74] width 47 height 19
click at [330, 73] on input "True" at bounding box center [326, 75] width 6 height 5
radio input "true"
click at [332, 131] on span "True" at bounding box center [336, 131] width 11 height 7
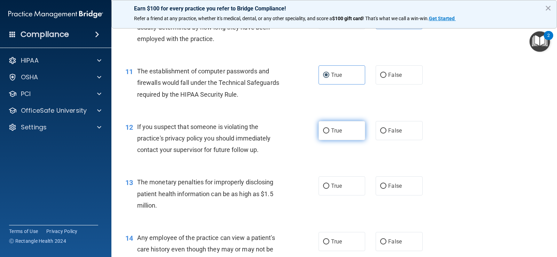
click at [330, 131] on input "True" at bounding box center [326, 131] width 6 height 5
radio input "true"
click at [335, 186] on span "True" at bounding box center [336, 186] width 11 height 7
click at [330, 186] on input "True" at bounding box center [326, 186] width 6 height 5
radio input "true"
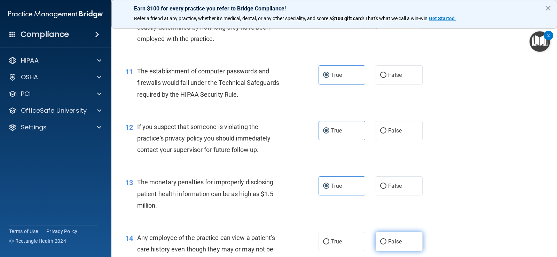
click at [381, 244] on input "False" at bounding box center [383, 242] width 6 height 5
radio input "true"
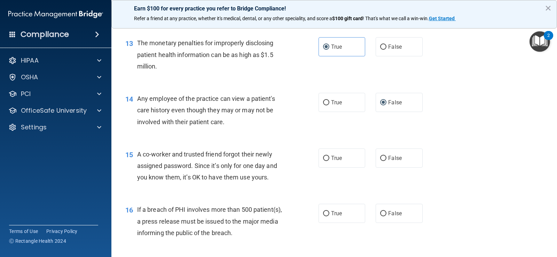
scroll to position [732, 0]
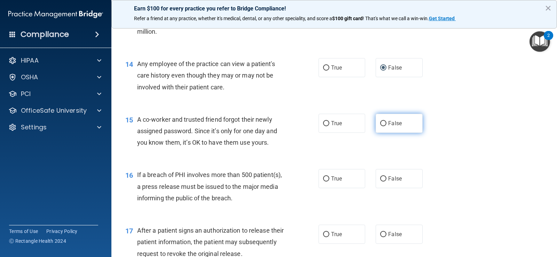
click at [391, 126] on span "False" at bounding box center [395, 123] width 14 height 7
click at [387, 126] on input "False" at bounding box center [383, 123] width 6 height 5
radio input "true"
click at [336, 179] on span "True" at bounding box center [336, 179] width 11 height 7
click at [330, 179] on input "True" at bounding box center [326, 179] width 6 height 5
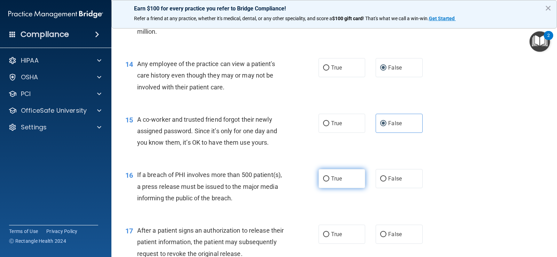
radio input "true"
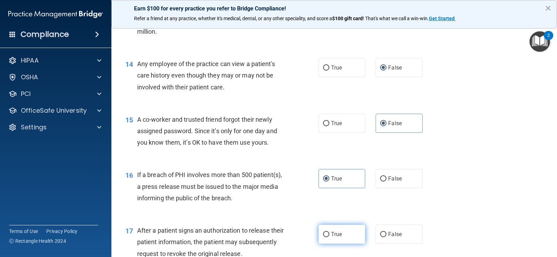
click at [335, 237] on span "True" at bounding box center [336, 234] width 11 height 7
click at [330, 237] on input "True" at bounding box center [326, 234] width 6 height 5
radio input "true"
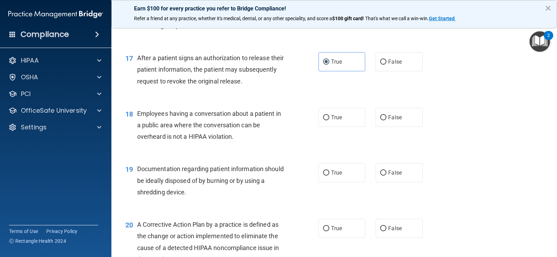
scroll to position [906, 0]
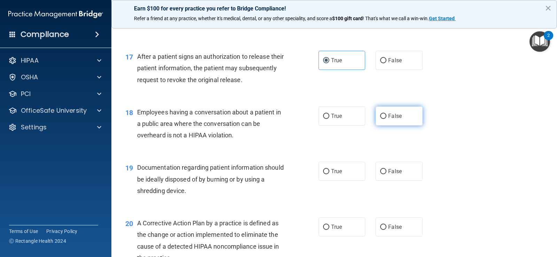
click at [400, 118] on label "False" at bounding box center [399, 116] width 47 height 19
click at [387, 118] on input "False" at bounding box center [383, 116] width 6 height 5
radio input "true"
click at [337, 173] on span "True" at bounding box center [336, 171] width 11 height 7
click at [330, 173] on input "True" at bounding box center [326, 171] width 6 height 5
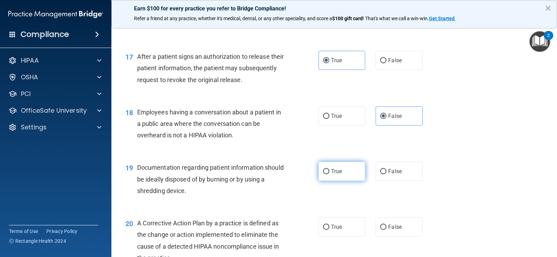
radio input "true"
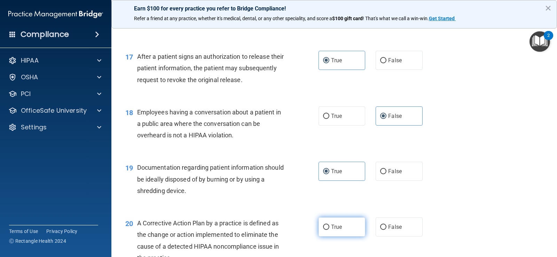
drag, startPoint x: 328, startPoint y: 224, endPoint x: 344, endPoint y: 224, distance: 15.7
click at [330, 224] on label "True" at bounding box center [342, 227] width 47 height 19
click at [330, 225] on input "True" at bounding box center [326, 227] width 6 height 5
radio input "true"
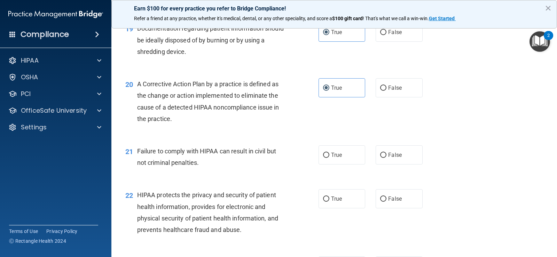
scroll to position [1115, 0]
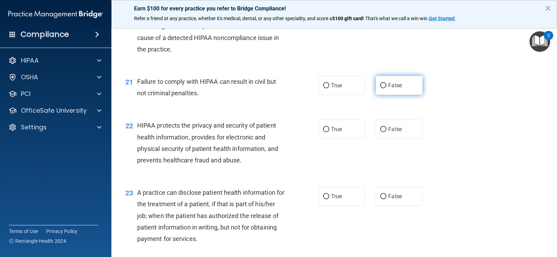
click at [397, 86] on span "False" at bounding box center [395, 85] width 14 height 7
click at [387, 86] on input "False" at bounding box center [383, 85] width 6 height 5
radio input "true"
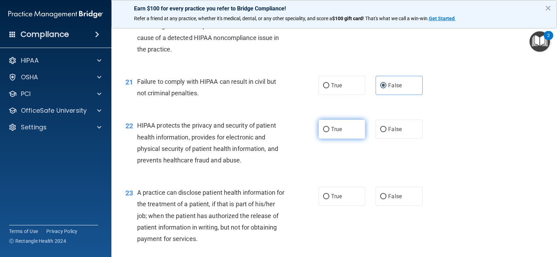
click at [340, 132] on label "True" at bounding box center [342, 129] width 47 height 19
click at [330, 132] on input "True" at bounding box center [326, 129] width 6 height 5
radio input "true"
drag, startPoint x: 389, startPoint y: 196, endPoint x: 474, endPoint y: 192, distance: 85.5
click at [393, 196] on span "False" at bounding box center [395, 196] width 14 height 7
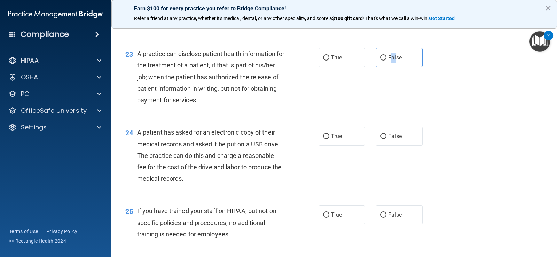
scroll to position [1254, 0]
click at [381, 57] on input "False" at bounding box center [383, 57] width 6 height 5
radio input "true"
click at [331, 137] on span "True" at bounding box center [336, 136] width 11 height 7
click at [330, 137] on input "True" at bounding box center [326, 136] width 6 height 5
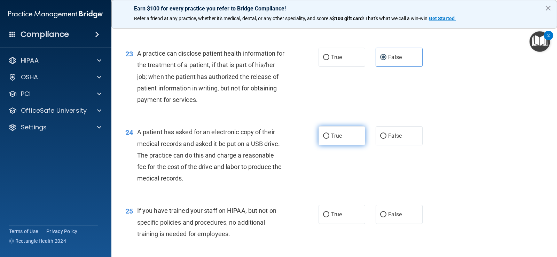
radio input "true"
drag, startPoint x: 393, startPoint y: 217, endPoint x: 398, endPoint y: 215, distance: 5.4
click at [392, 217] on span "False" at bounding box center [395, 214] width 14 height 7
click at [382, 215] on input "False" at bounding box center [383, 215] width 6 height 5
radio input "true"
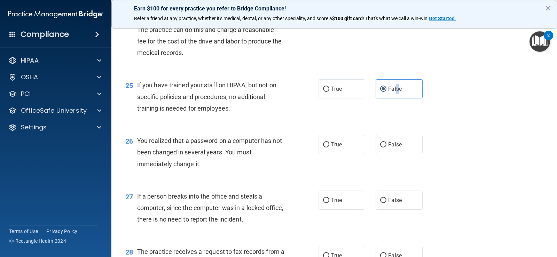
scroll to position [1463, 0]
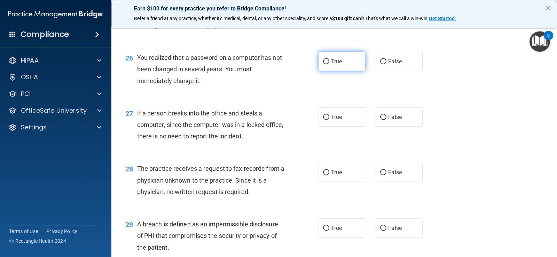
click at [326, 64] on input "True" at bounding box center [326, 61] width 6 height 5
radio input "true"
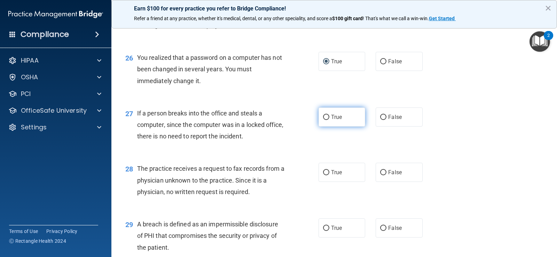
click at [324, 117] on input "True" at bounding box center [326, 117] width 6 height 5
radio input "true"
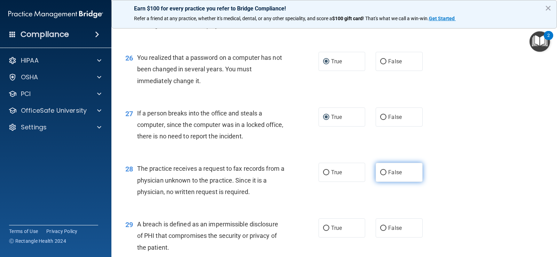
click at [380, 173] on input "False" at bounding box center [383, 172] width 6 height 5
radio input "true"
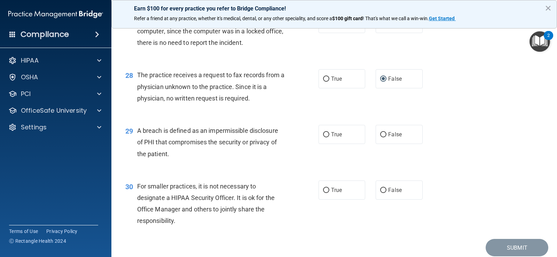
scroll to position [1584, 0]
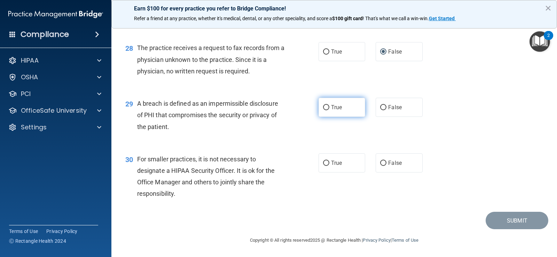
click at [328, 109] on label "True" at bounding box center [342, 107] width 47 height 19
click at [328, 109] on input "True" at bounding box center [326, 107] width 6 height 5
radio input "true"
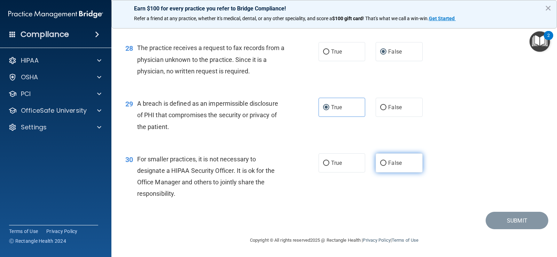
click at [381, 163] on input "False" at bounding box center [383, 163] width 6 height 5
radio input "true"
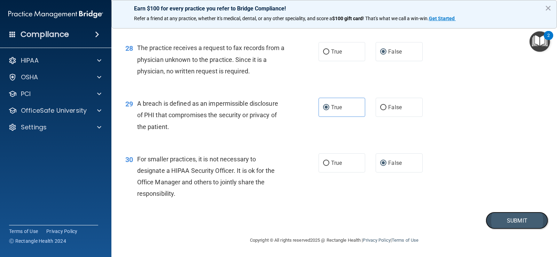
click at [506, 218] on button "Submit" at bounding box center [517, 221] width 63 height 18
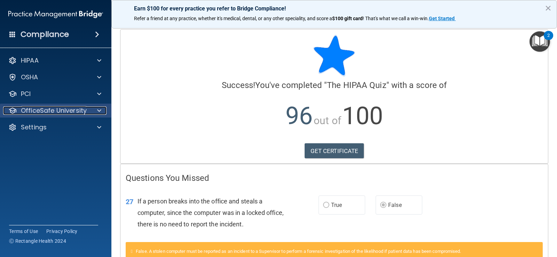
click at [67, 111] on p "OfficeSafe University" at bounding box center [54, 111] width 66 height 8
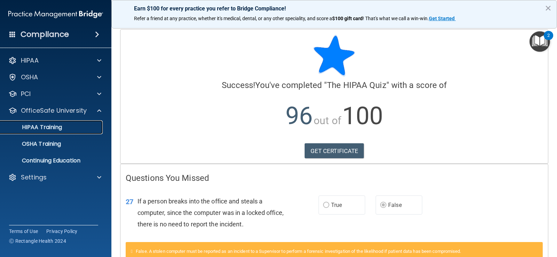
click at [62, 132] on link "HIPAA Training" at bounding box center [48, 128] width 110 height 14
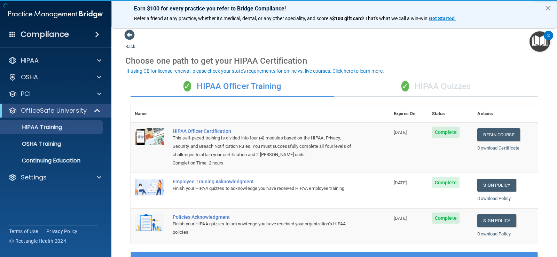
click at [434, 91] on div "✓ HIPAA Quizzes" at bounding box center [436, 86] width 204 height 21
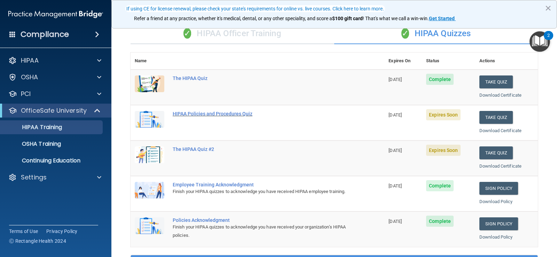
scroll to position [70, 0]
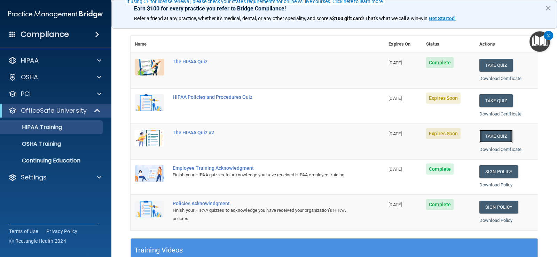
click at [492, 138] on button "Take Quiz" at bounding box center [496, 136] width 33 height 13
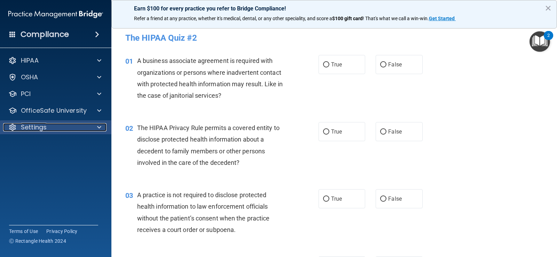
click at [46, 130] on p "Settings" at bounding box center [34, 127] width 26 height 8
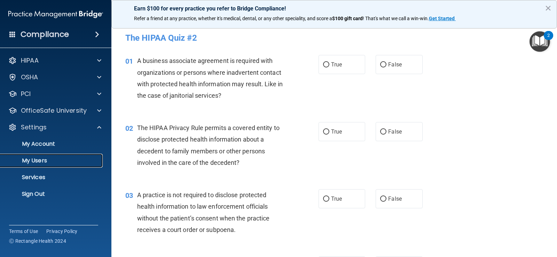
drag, startPoint x: 54, startPoint y: 160, endPoint x: 144, endPoint y: 154, distance: 90.4
click at [54, 160] on p "My Users" at bounding box center [52, 160] width 95 height 7
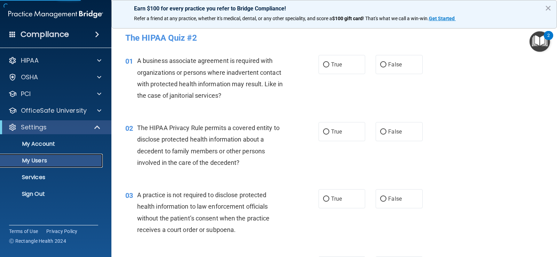
select select "20"
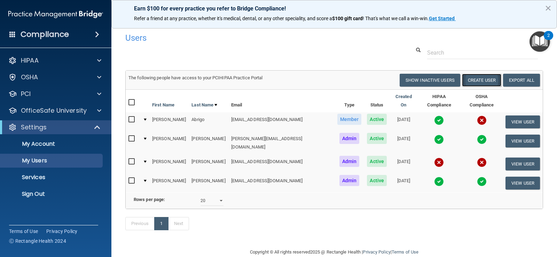
click at [485, 80] on button "Create User" at bounding box center [481, 80] width 39 height 13
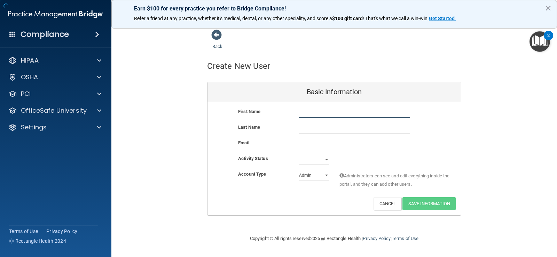
click at [321, 109] on input "text" at bounding box center [354, 113] width 111 height 10
type input "[PERSON_NAME]"
type input "Leak"
click at [327, 161] on select "Active Inactive" at bounding box center [314, 160] width 30 height 10
select select "active"
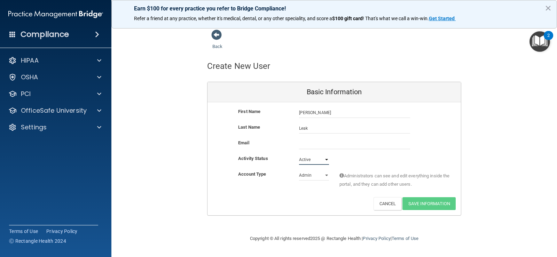
click at [299, 155] on select "Active Inactive" at bounding box center [314, 160] width 30 height 10
click at [324, 176] on select "Admin Member" at bounding box center [314, 175] width 30 height 10
select select "practice_member"
click at [299, 170] on select "Admin Member" at bounding box center [314, 175] width 30 height 10
click at [327, 141] on input "email" at bounding box center [354, 144] width 111 height 10
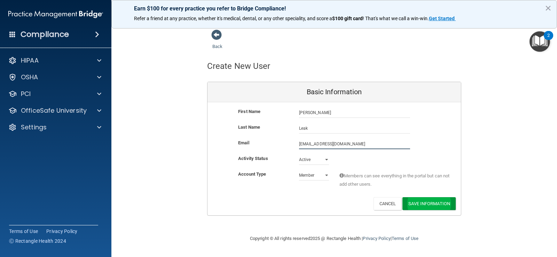
type input "[EMAIL_ADDRESS][DOMAIN_NAME]"
click at [424, 204] on button "Save Information" at bounding box center [429, 204] width 53 height 13
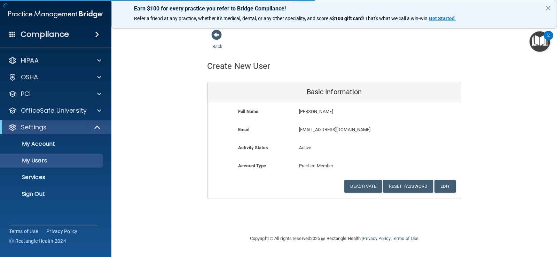
select select "20"
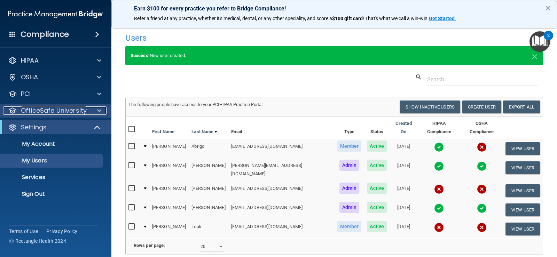
click at [44, 109] on p "OfficeSafe University" at bounding box center [54, 111] width 66 height 8
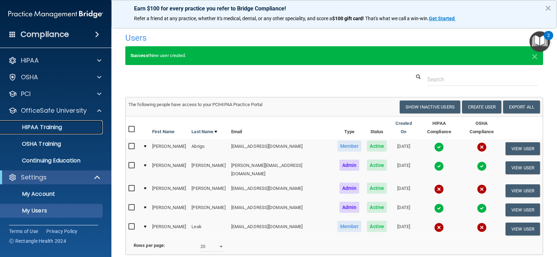
click at [48, 125] on p "HIPAA Training" at bounding box center [33, 127] width 57 height 7
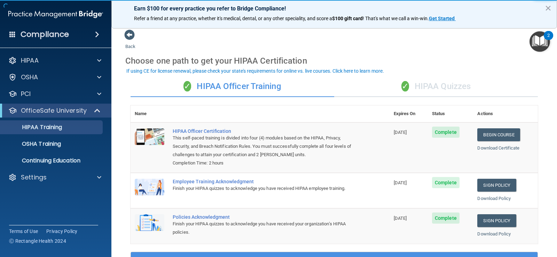
click at [435, 80] on div "✓ HIPAA Quizzes" at bounding box center [436, 86] width 204 height 21
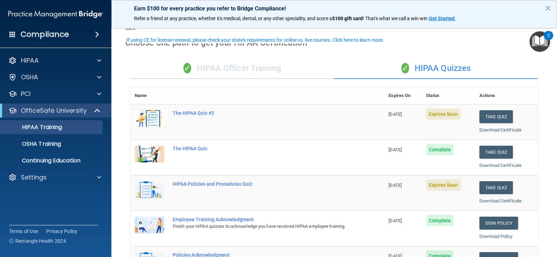
scroll to position [35, 0]
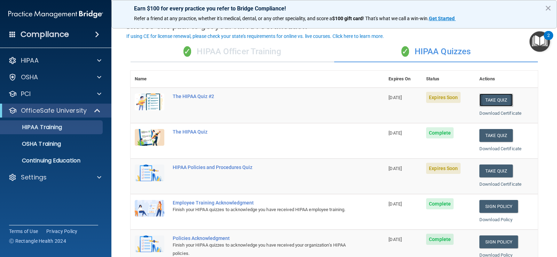
click at [493, 101] on button "Take Quiz" at bounding box center [496, 100] width 33 height 13
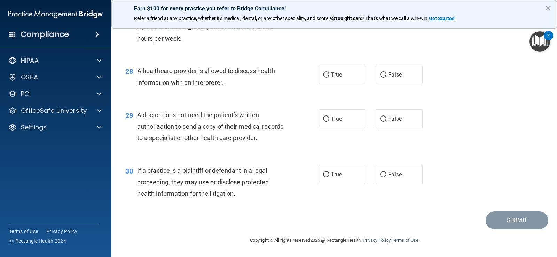
scroll to position [1596, 0]
click at [388, 175] on span "False" at bounding box center [395, 174] width 14 height 7
click at [387, 175] on input "False" at bounding box center [383, 174] width 6 height 5
radio input "true"
click at [327, 122] on input "True" at bounding box center [326, 119] width 6 height 5
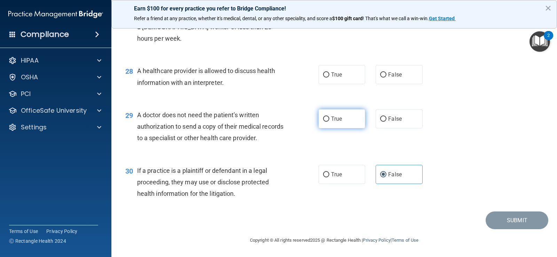
radio input "true"
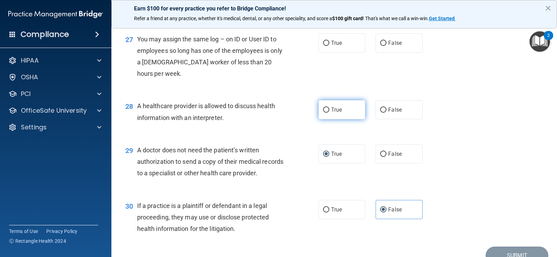
click at [325, 119] on label "True" at bounding box center [342, 109] width 47 height 19
click at [325, 113] on input "True" at bounding box center [326, 110] width 6 height 5
radio input "true"
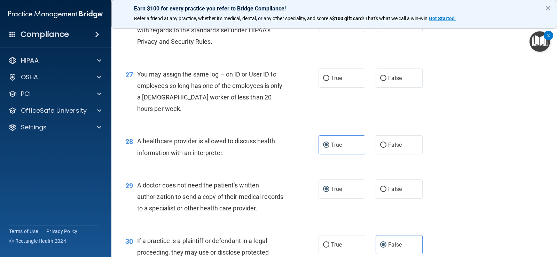
scroll to position [1456, 0]
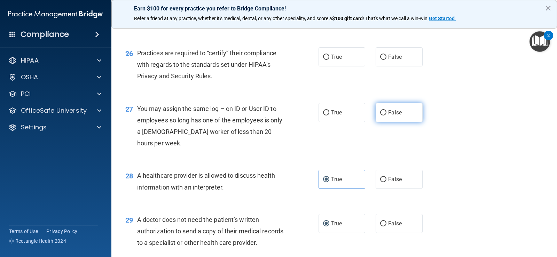
click at [382, 116] on input "False" at bounding box center [383, 112] width 6 height 5
radio input "true"
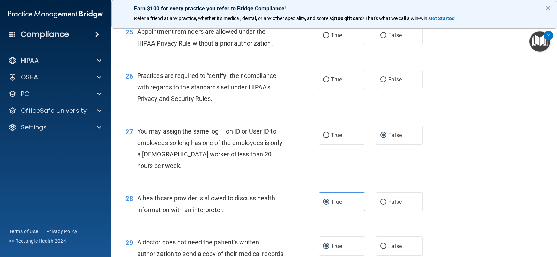
scroll to position [1421, 0]
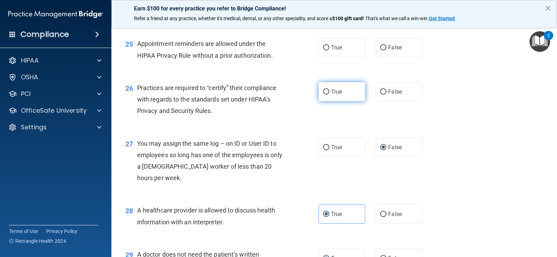
click at [328, 101] on label "True" at bounding box center [342, 91] width 47 height 19
click at [328, 95] on input "True" at bounding box center [326, 92] width 6 height 5
radio input "true"
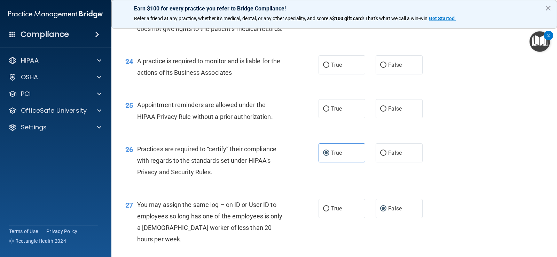
scroll to position [1352, 0]
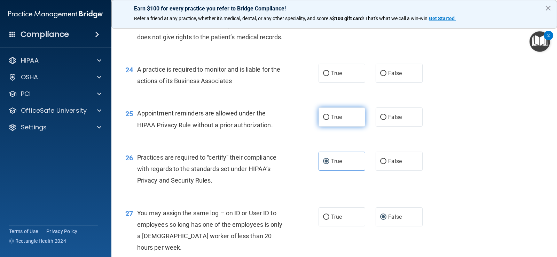
click at [331, 121] on span "True" at bounding box center [336, 117] width 11 height 7
click at [330, 120] on input "True" at bounding box center [326, 117] width 6 height 5
radio input "true"
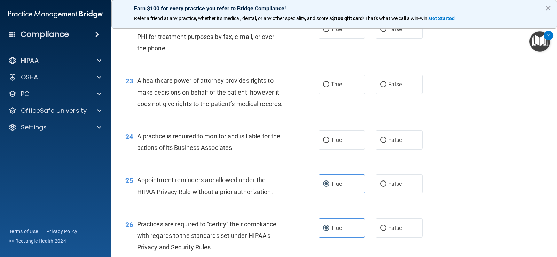
scroll to position [1282, 0]
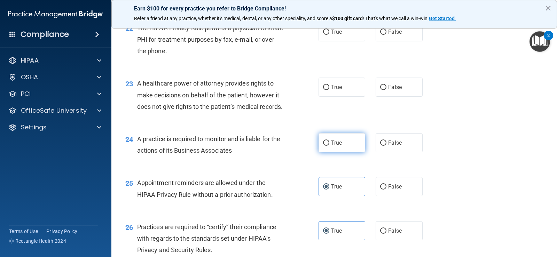
click at [329, 153] on label "True" at bounding box center [342, 142] width 47 height 19
click at [329, 146] on input "True" at bounding box center [326, 143] width 6 height 5
radio input "true"
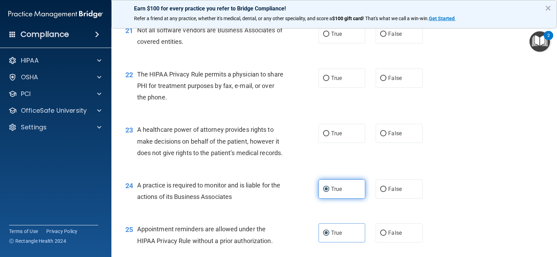
scroll to position [1212, 0]
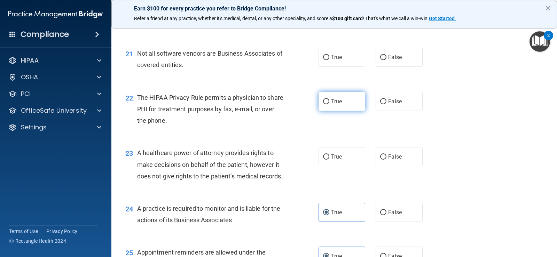
click at [339, 111] on label "True" at bounding box center [342, 101] width 47 height 19
click at [330, 105] on input "True" at bounding box center [326, 101] width 6 height 5
radio input "true"
click at [392, 61] on span "False" at bounding box center [395, 57] width 14 height 7
click at [387, 60] on input "False" at bounding box center [383, 57] width 6 height 5
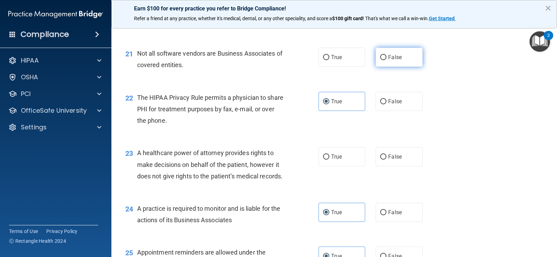
radio input "true"
click at [340, 167] on label "True" at bounding box center [342, 156] width 47 height 19
click at [330, 160] on input "True" at bounding box center [326, 157] width 6 height 5
radio input "true"
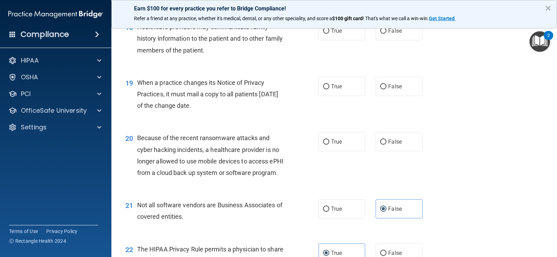
scroll to position [1073, 0]
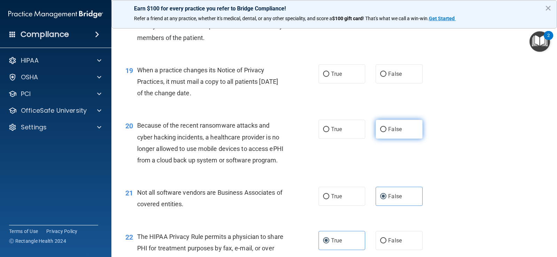
click at [384, 139] on label "False" at bounding box center [399, 129] width 47 height 19
click at [384, 132] on input "False" at bounding box center [383, 129] width 6 height 5
radio input "true"
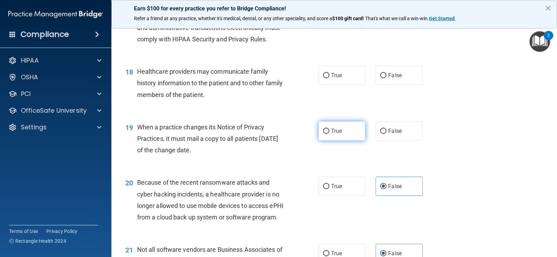
scroll to position [1003, 0]
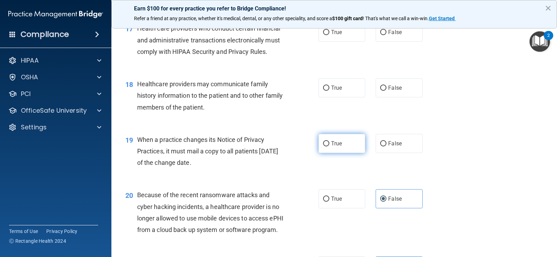
click at [336, 147] on span "True" at bounding box center [336, 143] width 11 height 7
click at [330, 147] on input "True" at bounding box center [326, 143] width 6 height 5
radio input "true"
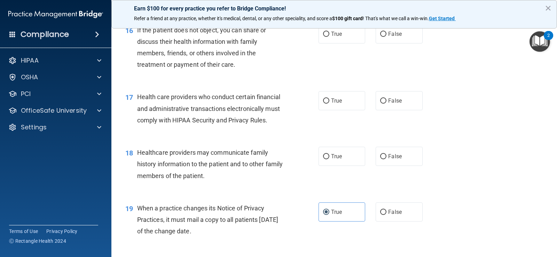
scroll to position [934, 0]
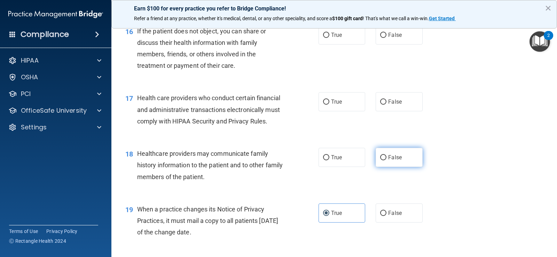
click at [382, 161] on input "False" at bounding box center [383, 157] width 6 height 5
radio input "true"
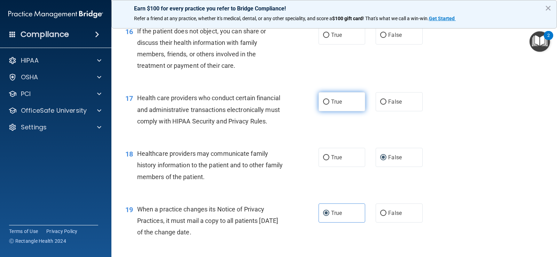
click at [326, 105] on input "True" at bounding box center [326, 102] width 6 height 5
radio input "true"
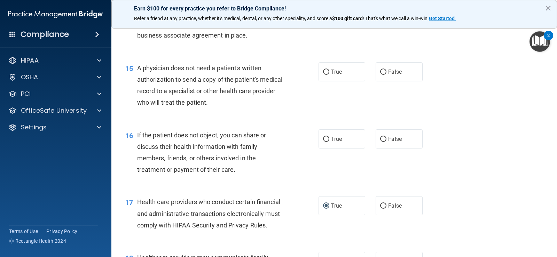
scroll to position [829, 0]
click at [326, 142] on input "True" at bounding box center [326, 139] width 6 height 5
radio input "true"
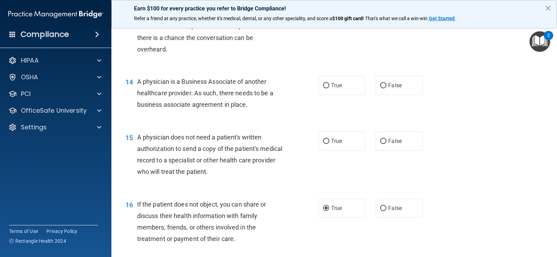
scroll to position [759, 0]
click at [326, 145] on input "True" at bounding box center [326, 142] width 6 height 5
radio input "true"
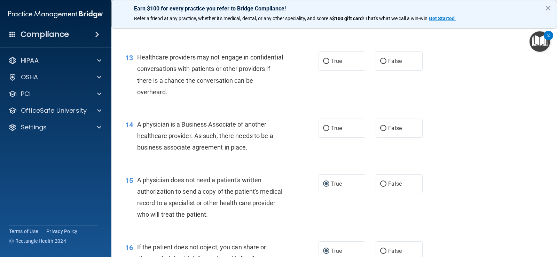
scroll to position [690, 0]
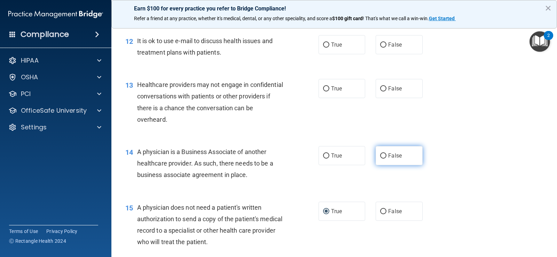
click at [392, 159] on span "False" at bounding box center [395, 156] width 14 height 7
click at [387, 159] on input "False" at bounding box center [383, 156] width 6 height 5
radio input "true"
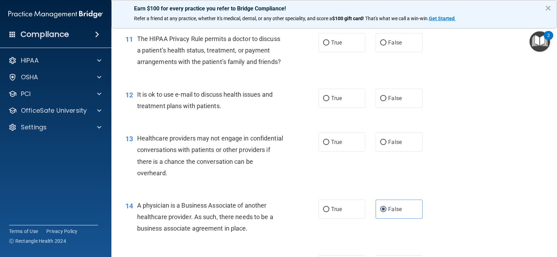
scroll to position [620, 0]
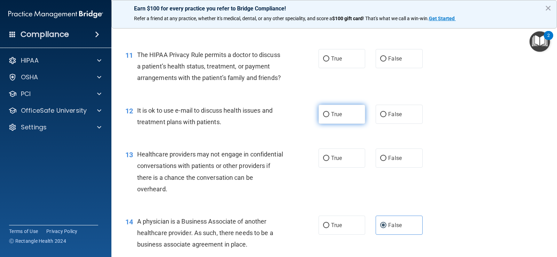
click at [330, 124] on label "True" at bounding box center [342, 114] width 47 height 19
click at [330, 117] on input "True" at bounding box center [326, 114] width 6 height 5
radio input "true"
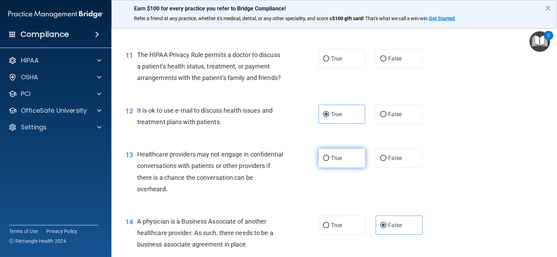
click at [338, 162] on span "True" at bounding box center [336, 158] width 11 height 7
click at [330, 161] on input "True" at bounding box center [326, 158] width 6 height 5
radio input "true"
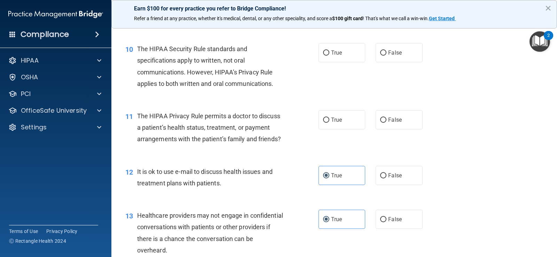
scroll to position [550, 0]
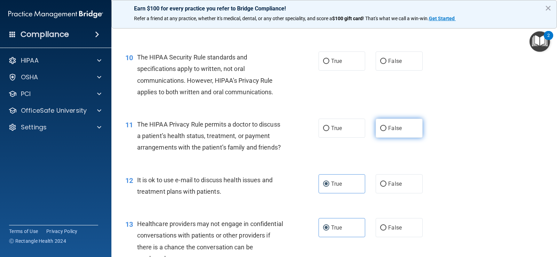
click at [384, 131] on input "False" at bounding box center [383, 128] width 6 height 5
radio input "true"
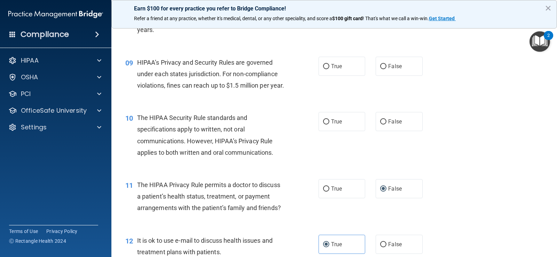
scroll to position [481, 0]
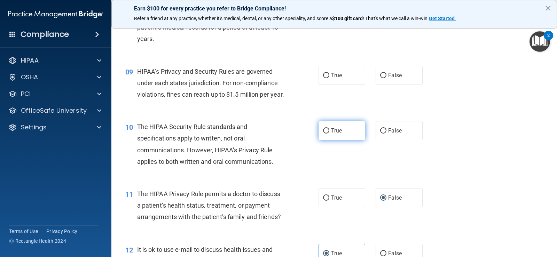
click at [326, 134] on input "True" at bounding box center [326, 131] width 6 height 5
radio input "true"
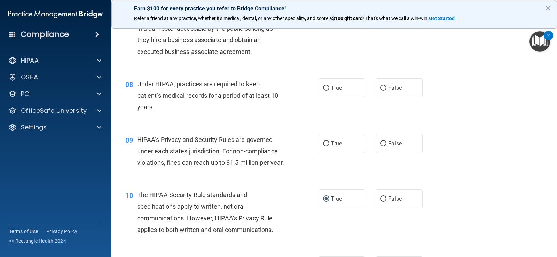
scroll to position [411, 0]
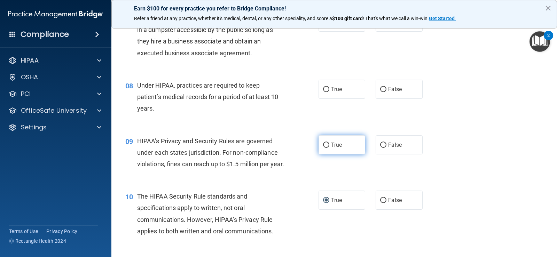
click at [332, 146] on span "True" at bounding box center [336, 145] width 11 height 7
click at [330, 146] on input "True" at bounding box center [326, 145] width 6 height 5
radio input "true"
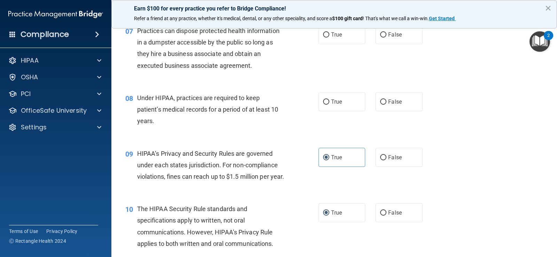
scroll to position [376, 0]
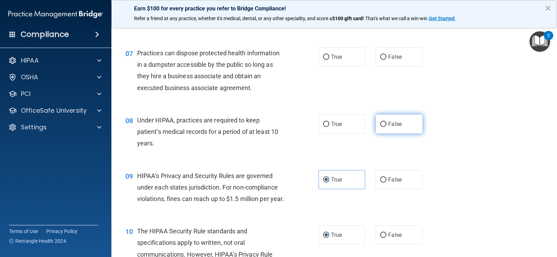
click at [380, 124] on input "False" at bounding box center [383, 124] width 6 height 5
radio input "true"
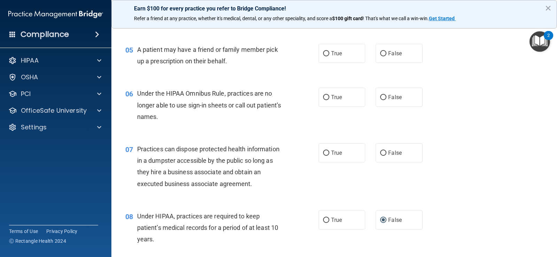
scroll to position [272, 0]
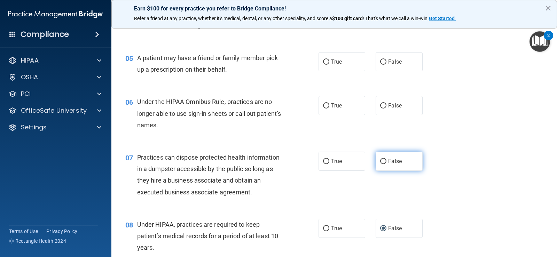
click at [392, 163] on span "False" at bounding box center [395, 161] width 14 height 7
click at [387, 163] on input "False" at bounding box center [383, 161] width 6 height 5
radio input "true"
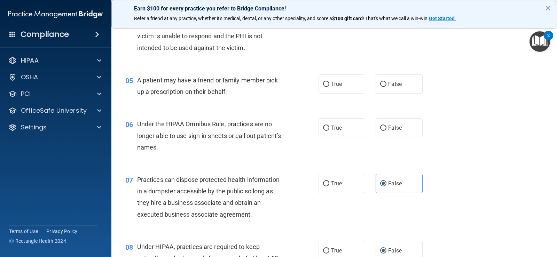
scroll to position [237, 0]
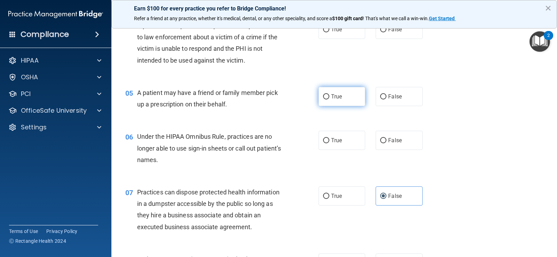
click at [332, 101] on label "True" at bounding box center [342, 96] width 47 height 19
click at [330, 100] on input "True" at bounding box center [326, 96] width 6 height 5
radio input "true"
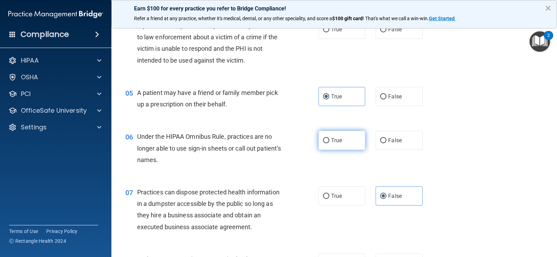
click at [327, 140] on label "True" at bounding box center [342, 140] width 47 height 19
click at [327, 140] on input "True" at bounding box center [326, 140] width 6 height 5
radio input "true"
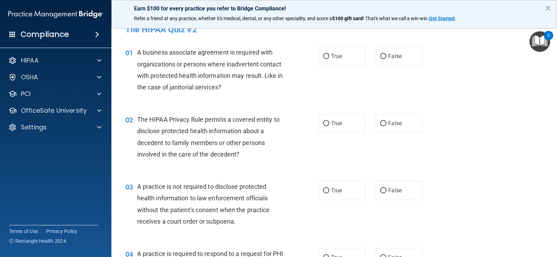
scroll to position [0, 0]
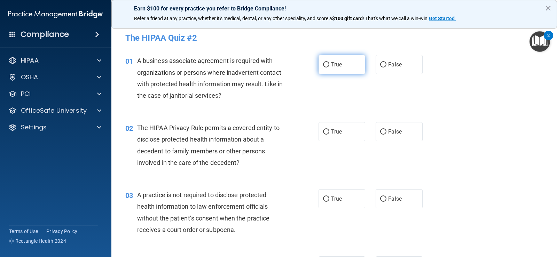
click at [333, 66] on span "True" at bounding box center [336, 64] width 11 height 7
click at [330, 66] on input "True" at bounding box center [326, 64] width 6 height 5
radio input "true"
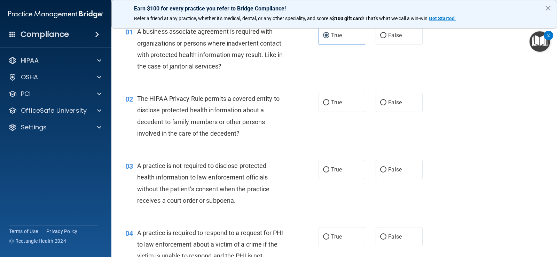
scroll to position [70, 0]
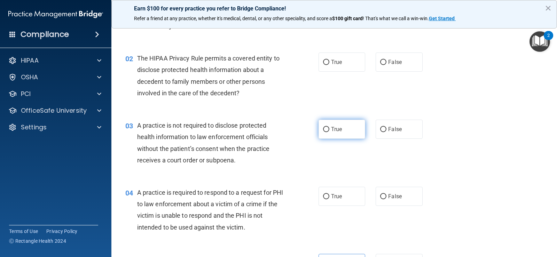
click at [331, 131] on span "True" at bounding box center [336, 129] width 11 height 7
click at [329, 131] on input "True" at bounding box center [326, 129] width 6 height 5
radio input "true"
drag, startPoint x: 389, startPoint y: 63, endPoint x: 285, endPoint y: 152, distance: 137.4
click at [387, 66] on label "False" at bounding box center [399, 62] width 47 height 19
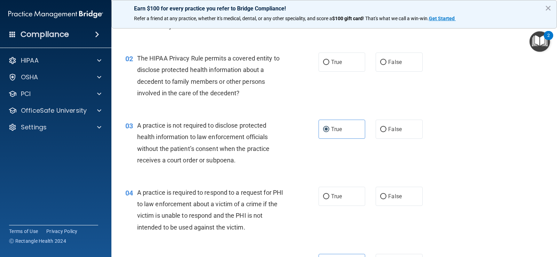
click at [387, 65] on input "False" at bounding box center [383, 62] width 6 height 5
radio input "true"
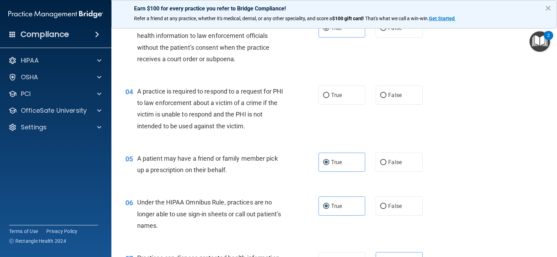
scroll to position [174, 0]
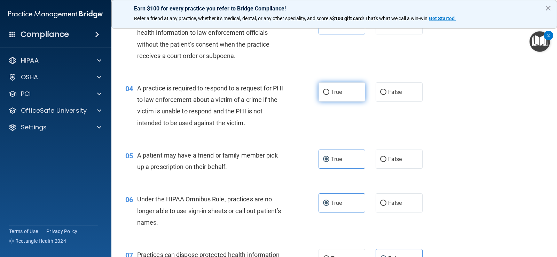
click at [333, 95] on label "True" at bounding box center [342, 92] width 47 height 19
click at [330, 95] on input "True" at bounding box center [326, 92] width 6 height 5
radio input "true"
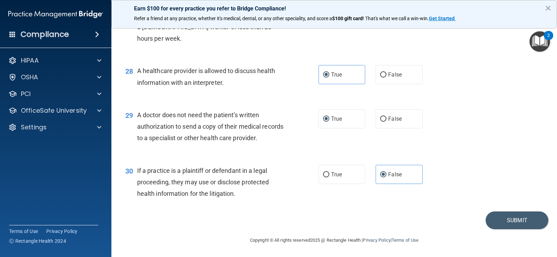
scroll to position [1596, 0]
click at [516, 217] on button "Submit" at bounding box center [517, 221] width 63 height 18
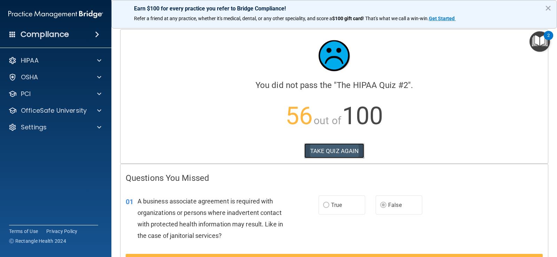
click at [334, 150] on button "TAKE QUIZ AGAIN" at bounding box center [334, 151] width 60 height 15
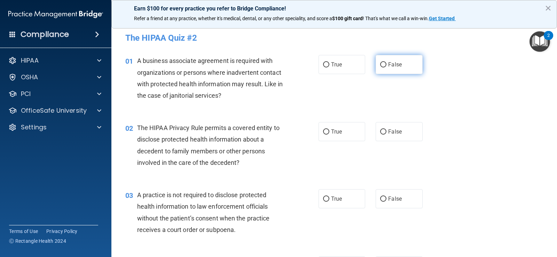
click at [396, 64] on span "False" at bounding box center [395, 64] width 14 height 7
click at [387, 64] on input "False" at bounding box center [383, 64] width 6 height 5
radio input "true"
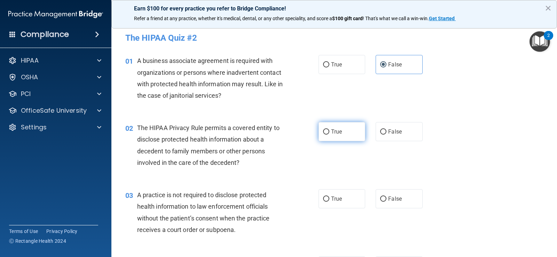
click at [331, 134] on span "True" at bounding box center [336, 132] width 11 height 7
click at [329, 134] on input "True" at bounding box center [326, 132] width 6 height 5
radio input "true"
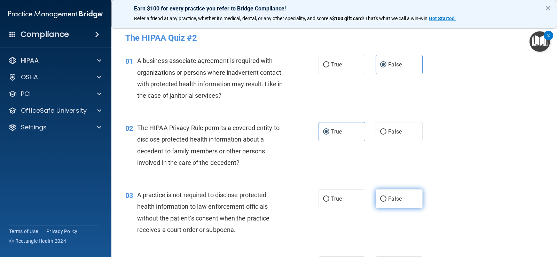
click at [380, 197] on input "False" at bounding box center [383, 199] width 6 height 5
radio input "true"
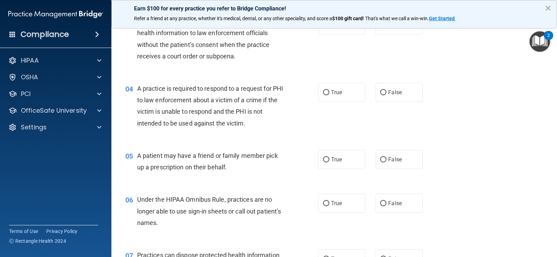
scroll to position [174, 0]
click at [328, 95] on label "True" at bounding box center [342, 92] width 47 height 19
click at [328, 95] on input "True" at bounding box center [326, 92] width 6 height 5
radio input "true"
click at [328, 157] on label "True" at bounding box center [342, 159] width 47 height 19
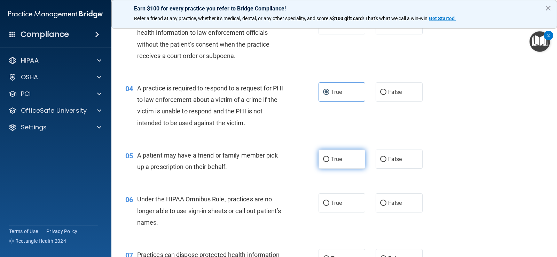
click at [328, 157] on input "True" at bounding box center [326, 159] width 6 height 5
radio input "true"
click at [380, 160] on input "False" at bounding box center [383, 159] width 6 height 5
radio input "true"
click at [331, 159] on span "True" at bounding box center [336, 159] width 11 height 7
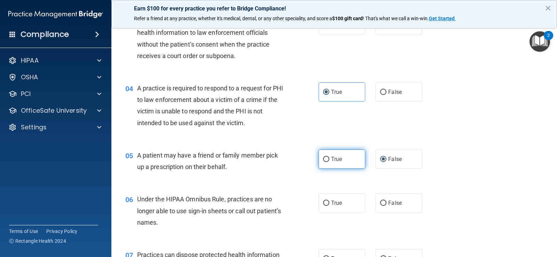
click at [330, 159] on input "True" at bounding box center [326, 159] width 6 height 5
radio input "true"
radio input "false"
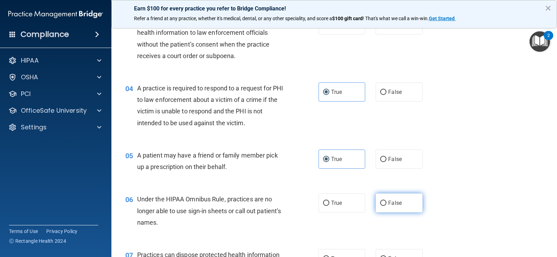
click at [383, 205] on input "False" at bounding box center [383, 203] width 6 height 5
radio input "true"
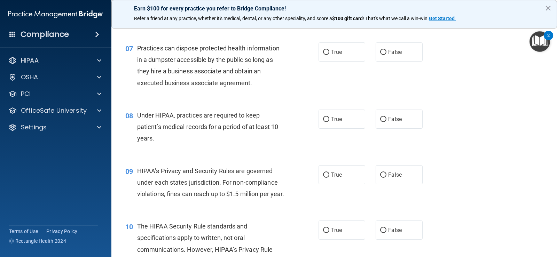
scroll to position [383, 0]
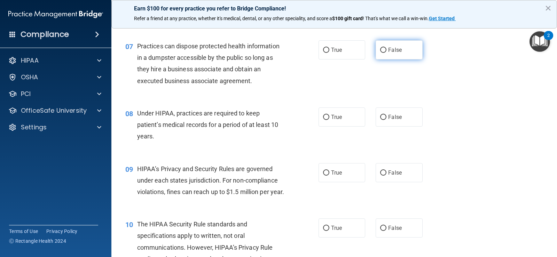
click at [380, 50] on input "False" at bounding box center [383, 50] width 6 height 5
radio input "true"
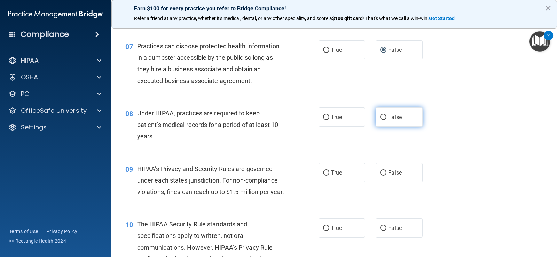
click at [381, 117] on input "False" at bounding box center [383, 117] width 6 height 5
radio input "true"
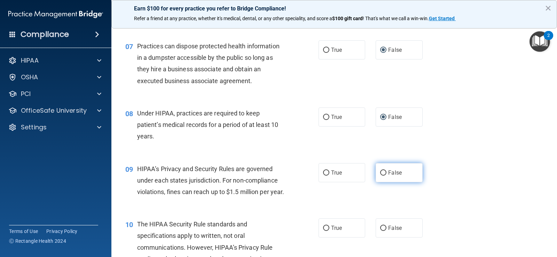
click at [381, 171] on input "False" at bounding box center [383, 173] width 6 height 5
radio input "true"
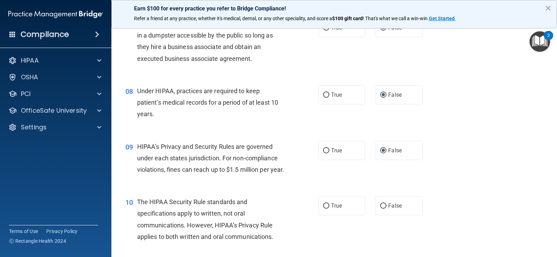
scroll to position [418, 0]
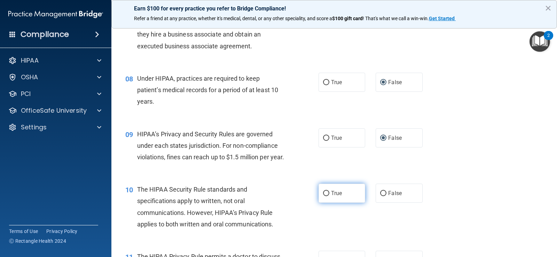
click at [325, 196] on input "True" at bounding box center [326, 193] width 6 height 5
radio input "true"
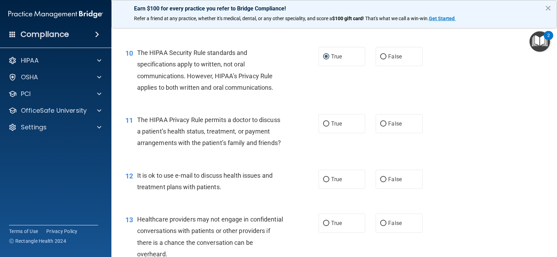
scroll to position [557, 0]
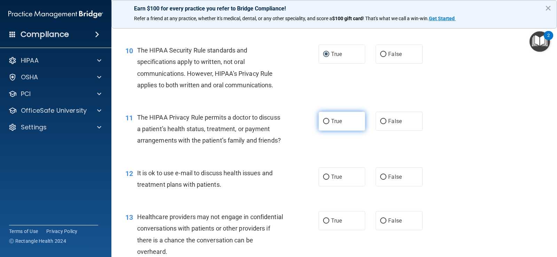
click at [323, 124] on input "True" at bounding box center [326, 121] width 6 height 5
radio input "true"
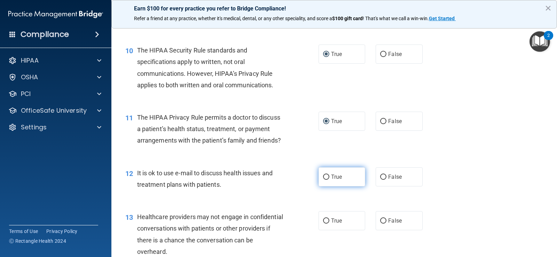
click at [324, 180] on input "True" at bounding box center [326, 177] width 6 height 5
radio input "true"
click at [380, 224] on input "False" at bounding box center [383, 221] width 6 height 5
radio input "true"
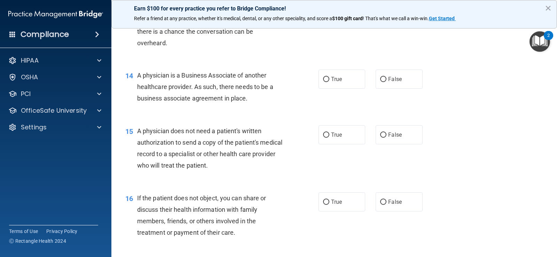
scroll to position [801, 0]
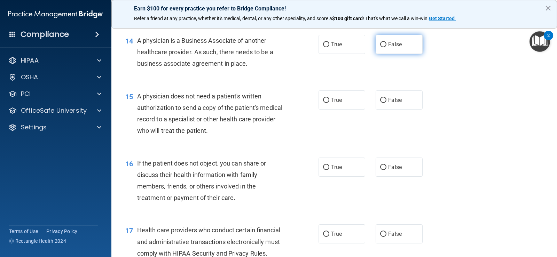
click at [380, 47] on input "False" at bounding box center [383, 44] width 6 height 5
radio input "true"
click at [324, 103] on input "True" at bounding box center [326, 100] width 6 height 5
radio input "true"
click at [326, 170] on input "True" at bounding box center [326, 167] width 6 height 5
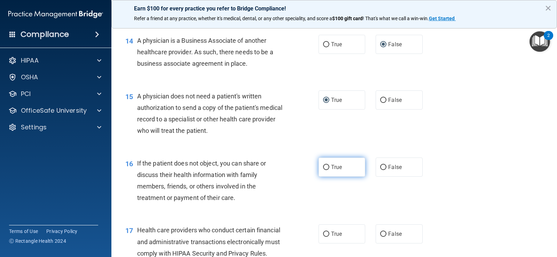
radio input "true"
drag, startPoint x: 324, startPoint y: 244, endPoint x: 302, endPoint y: 222, distance: 31.5
click at [324, 237] on input "True" at bounding box center [326, 234] width 6 height 5
radio input "true"
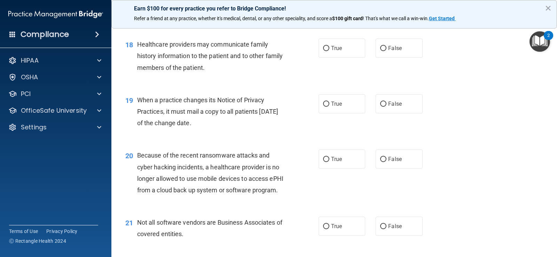
scroll to position [1045, 0]
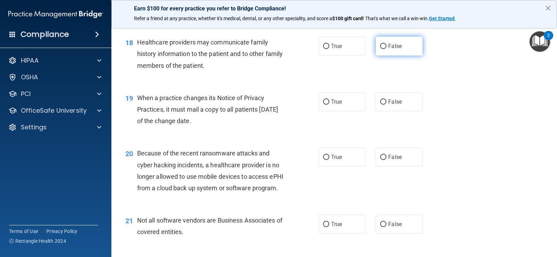
click at [380, 49] on input "False" at bounding box center [383, 46] width 6 height 5
radio input "true"
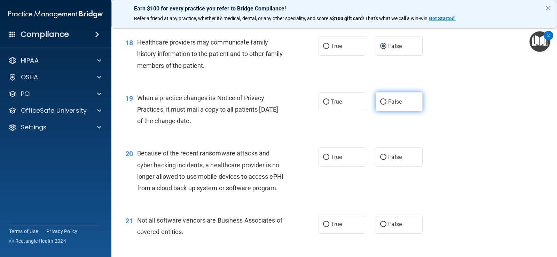
click at [380, 105] on input "False" at bounding box center [383, 102] width 6 height 5
radio input "true"
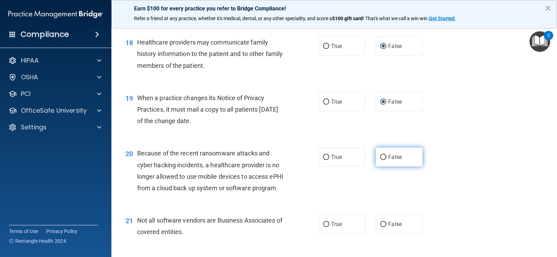
click at [380, 160] on input "False" at bounding box center [383, 157] width 6 height 5
radio input "true"
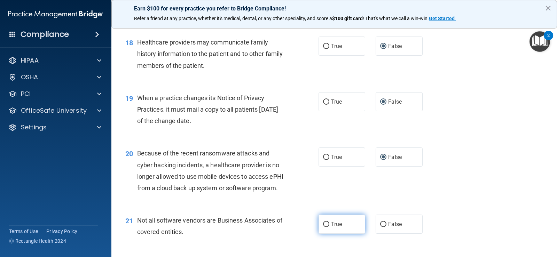
click at [324, 227] on input "True" at bounding box center [326, 224] width 6 height 5
radio input "true"
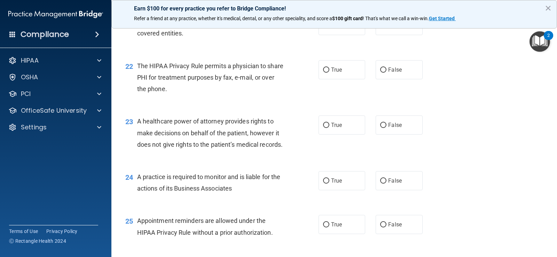
scroll to position [1254, 0]
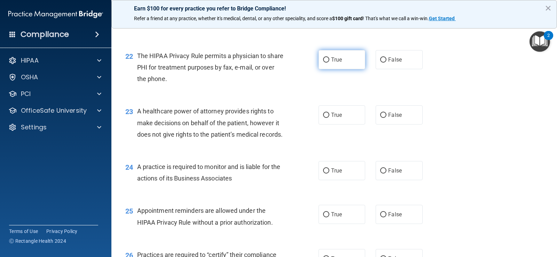
click at [324, 63] on input "True" at bounding box center [326, 59] width 6 height 5
radio input "true"
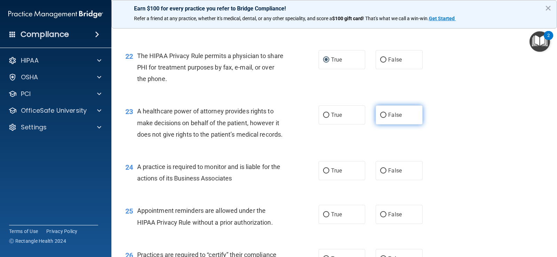
click at [381, 118] on input "False" at bounding box center [383, 115] width 6 height 5
radio input "true"
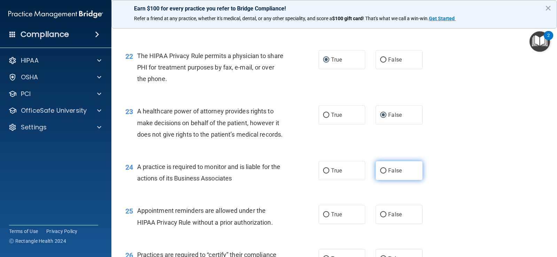
click at [380, 174] on input "False" at bounding box center [383, 171] width 6 height 5
radio input "true"
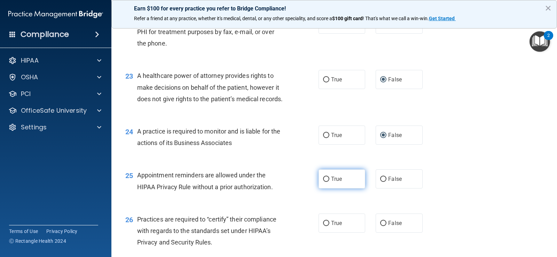
scroll to position [1324, 0]
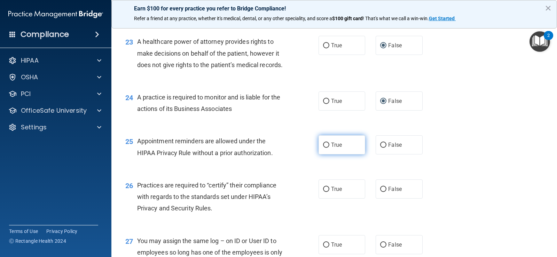
click at [325, 148] on input "True" at bounding box center [326, 145] width 6 height 5
radio input "true"
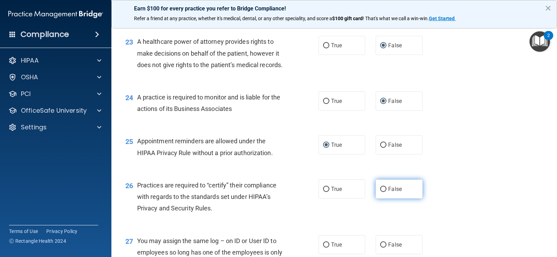
click at [380, 192] on input "False" at bounding box center [383, 189] width 6 height 5
radio input "true"
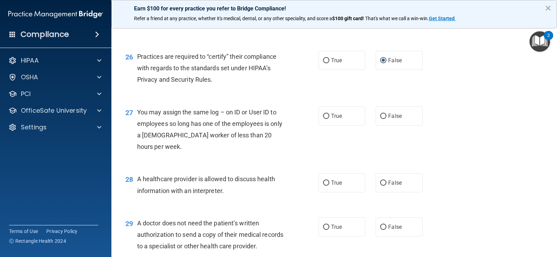
scroll to position [1533, 0]
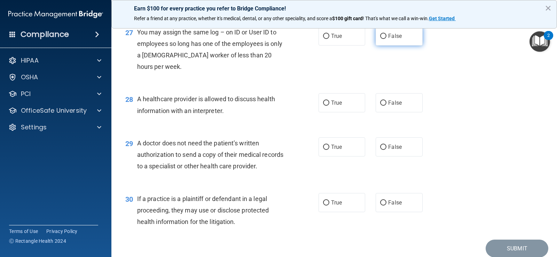
click at [380, 39] on input "False" at bounding box center [383, 36] width 6 height 5
radio input "true"
click at [324, 106] on input "True" at bounding box center [326, 103] width 6 height 5
radio input "true"
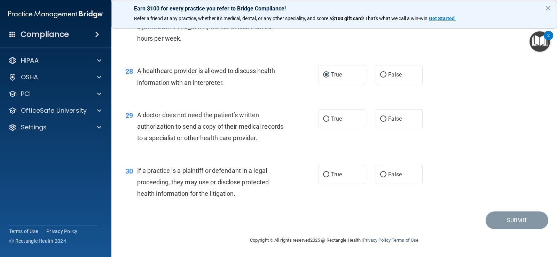
scroll to position [1596, 0]
click at [323, 119] on input "True" at bounding box center [326, 119] width 6 height 5
radio input "true"
click at [323, 176] on input "True" at bounding box center [326, 174] width 6 height 5
radio input "true"
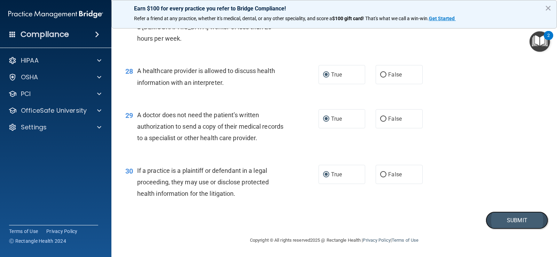
click at [495, 220] on button "Submit" at bounding box center [517, 221] width 63 height 18
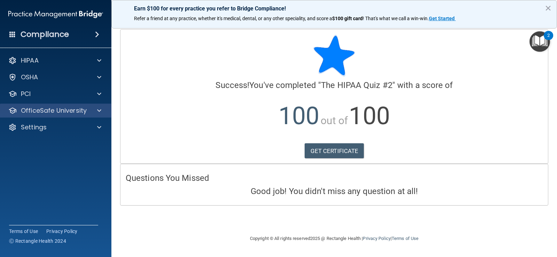
click at [68, 105] on div "OfficeSafe University" at bounding box center [56, 111] width 112 height 14
click at [55, 110] on p "OfficeSafe University" at bounding box center [54, 111] width 66 height 8
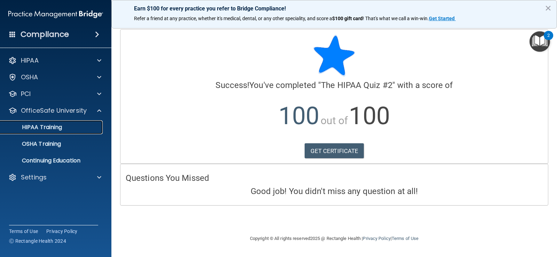
click at [46, 131] on link "HIPAA Training" at bounding box center [48, 128] width 110 height 14
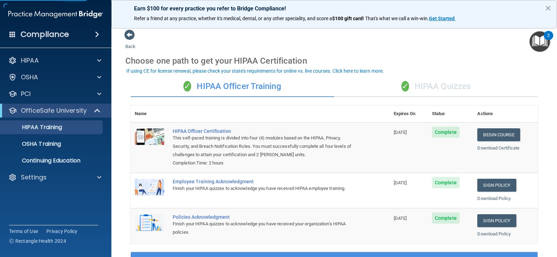
click at [439, 86] on div "✓ HIPAA Quizzes" at bounding box center [436, 86] width 204 height 21
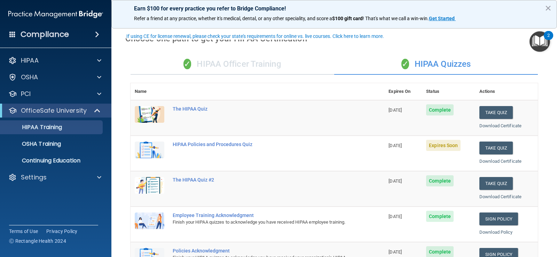
scroll to position [35, 0]
